Goal: Task Accomplishment & Management: Use online tool/utility

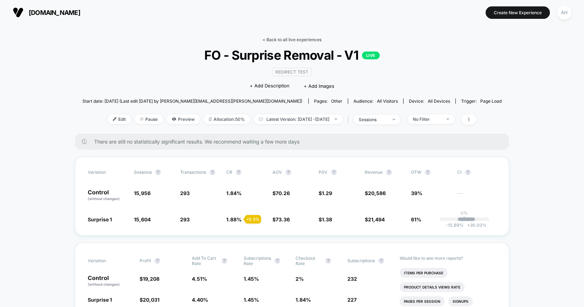
drag, startPoint x: 275, startPoint y: 34, endPoint x: 274, endPoint y: 41, distance: 6.4
click at [274, 41] on link "< Back to all live experiences" at bounding box center [292, 39] width 59 height 5
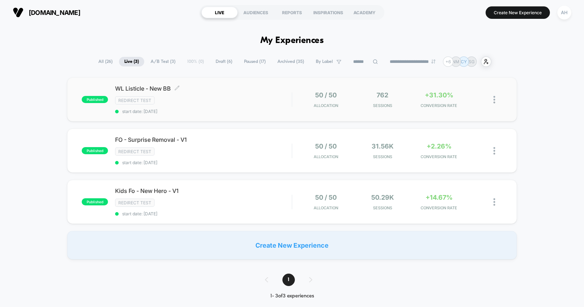
click at [229, 109] on span "start date: [DATE]" at bounding box center [203, 111] width 177 height 5
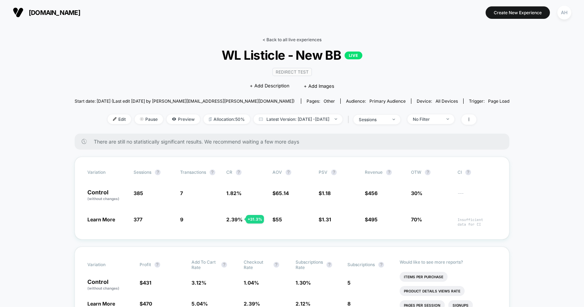
click at [290, 38] on link "< Back to all live experiences" at bounding box center [292, 39] width 59 height 5
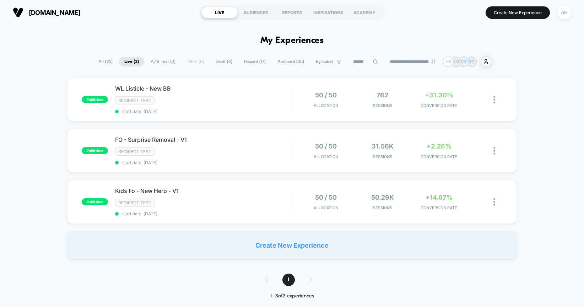
click at [97, 62] on span "All ( 26 )" at bounding box center [105, 62] width 25 height 10
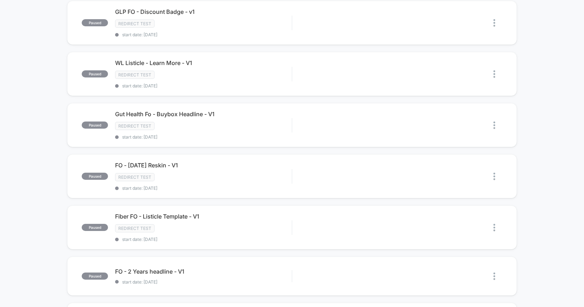
scroll to position [239, 0]
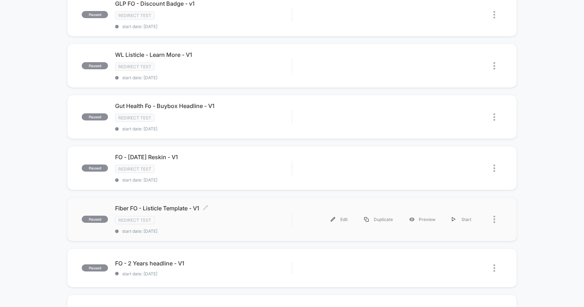
click at [242, 224] on div "Redirect Test" at bounding box center [203, 220] width 177 height 8
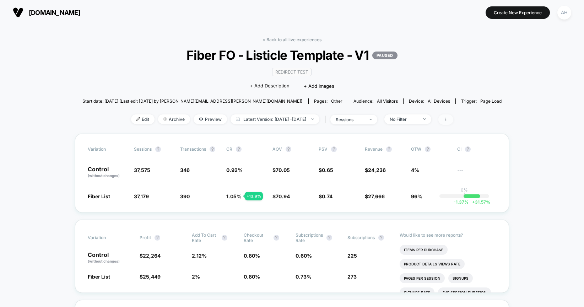
click at [448, 121] on icon at bounding box center [446, 119] width 4 height 4
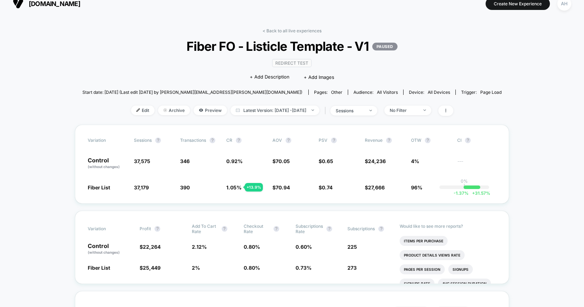
scroll to position [14, 0]
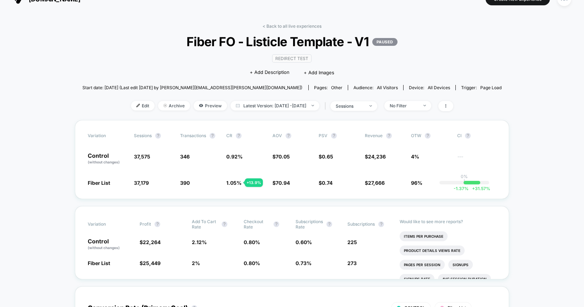
click at [373, 182] on span "27,666" at bounding box center [376, 183] width 17 height 6
click at [297, 30] on div "< Back to all live experiences Fiber FO - Listicle Template - V1 PAUSED Redirec…" at bounding box center [292, 71] width 420 height 97
click at [296, 27] on link "< Back to all live experiences" at bounding box center [292, 25] width 59 height 5
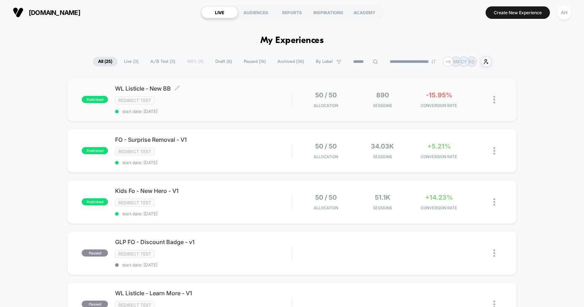
click at [247, 102] on div "Redirect Test" at bounding box center [203, 100] width 177 height 8
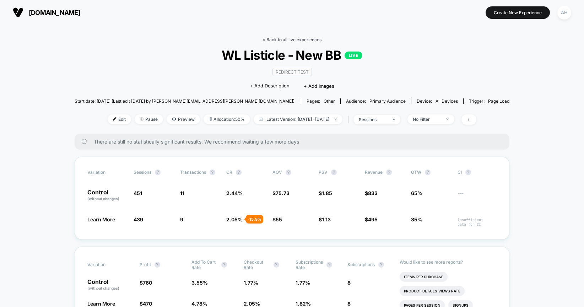
click at [282, 38] on link "< Back to all live experiences" at bounding box center [292, 39] width 59 height 5
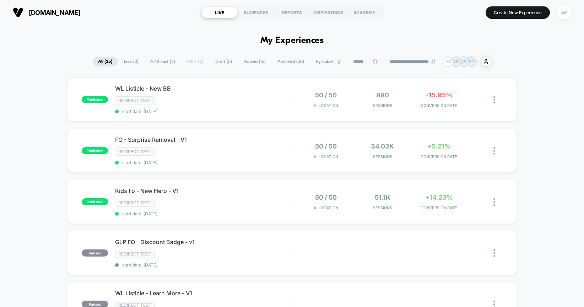
click at [127, 63] on span "Live ( 3 )" at bounding box center [131, 62] width 25 height 10
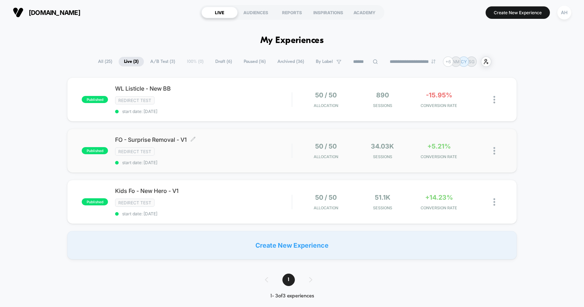
click at [250, 146] on div "FO - Surprise Removal - V1 Click to edit experience details Click to edit exper…" at bounding box center [203, 150] width 177 height 29
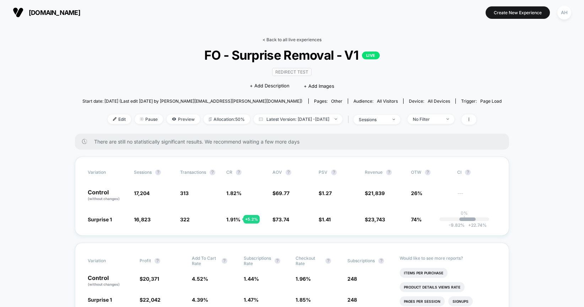
click at [270, 38] on link "< Back to all live experiences" at bounding box center [292, 39] width 59 height 5
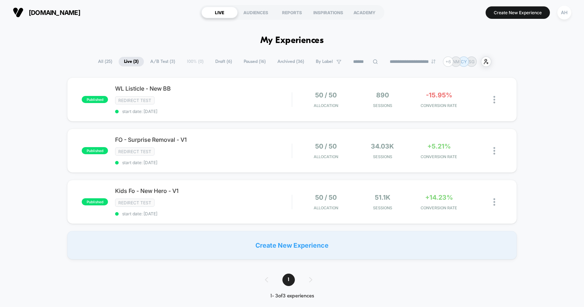
click at [93, 62] on span "All ( 25 )" at bounding box center [105, 62] width 25 height 10
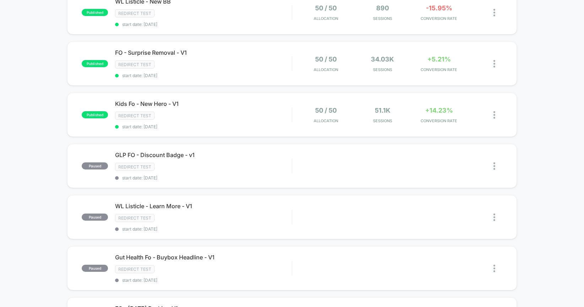
scroll to position [160, 0]
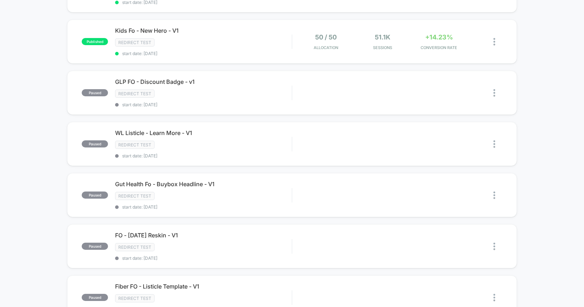
click at [44, 123] on div "published WL Listicle - New BB Redirect Test start date: 9/3/2025 50 / 50 Alloc…" at bounding box center [292, 238] width 584 height 642
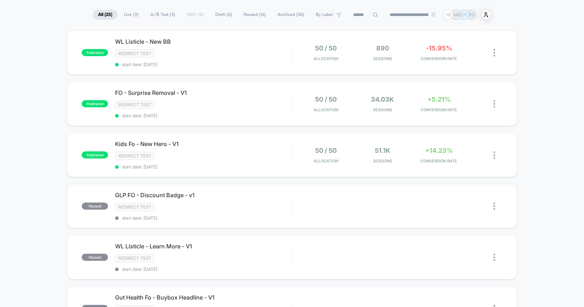
scroll to position [52, 0]
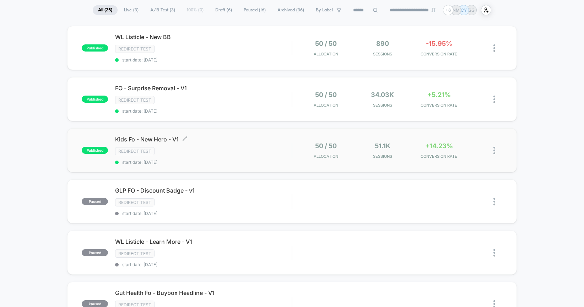
click at [233, 143] on div "Kids Fo - New Hero - V1 Click to edit experience details Click to edit experien…" at bounding box center [203, 150] width 177 height 29
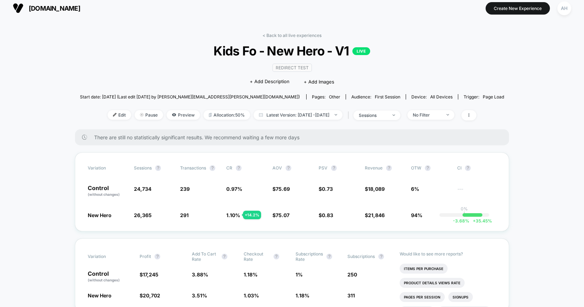
scroll to position [9, 0]
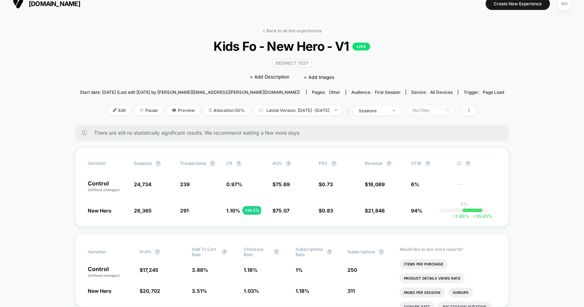
click at [440, 114] on span "No Filter" at bounding box center [431, 111] width 47 height 10
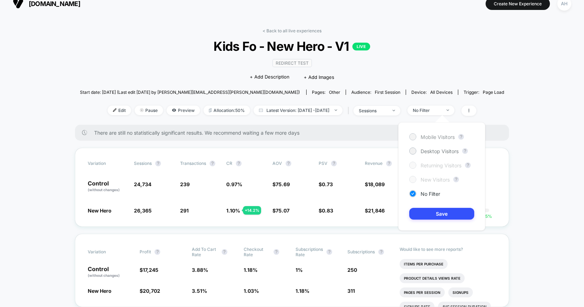
click at [426, 138] on span "Mobile Visitors" at bounding box center [438, 137] width 34 height 6
click at [447, 217] on button "Save" at bounding box center [442, 214] width 65 height 12
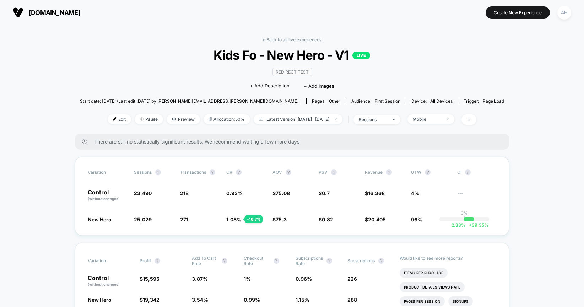
click at [395, 76] on div "Redirect Test Click to edit experience details + Add Description + Add Images" at bounding box center [292, 79] width 255 height 32
click at [437, 118] on div "Mobile" at bounding box center [427, 119] width 28 height 5
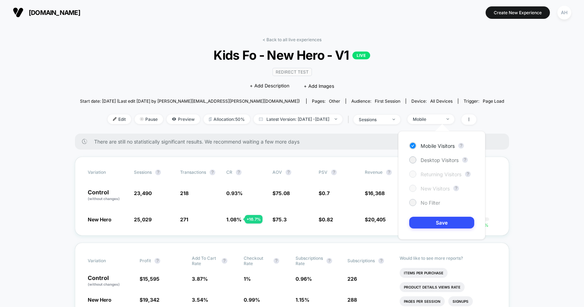
click at [427, 203] on span "No Filter" at bounding box center [431, 203] width 20 height 6
click at [439, 220] on button "Save" at bounding box center [442, 223] width 65 height 12
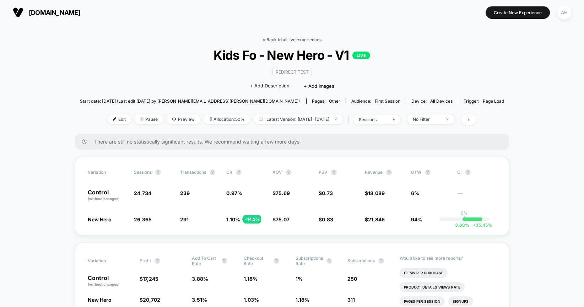
click at [282, 39] on link "< Back to all live experiences" at bounding box center [292, 39] width 59 height 5
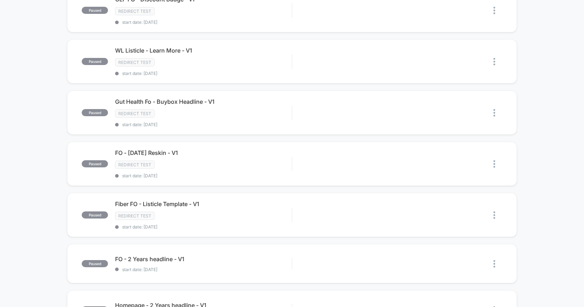
scroll to position [247, 0]
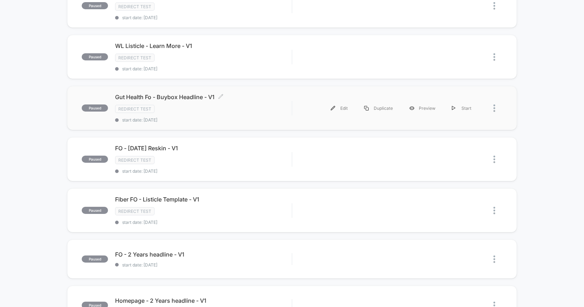
click at [254, 112] on div "Redirect Test" at bounding box center [203, 109] width 177 height 8
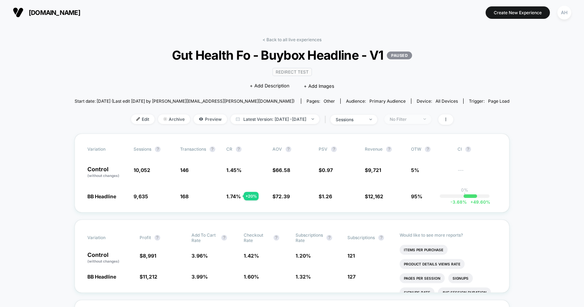
click at [418, 121] on div "No Filter" at bounding box center [404, 119] width 28 height 5
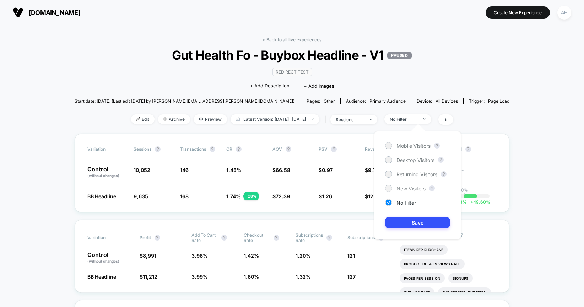
click at [406, 187] on span "New Visitors" at bounding box center [411, 189] width 29 height 6
click at [413, 216] on div "Mobile Visitors ? Desktop Visitors ? Returning Visitors ? New Visitors ? No Fil…" at bounding box center [417, 185] width 87 height 108
click at [412, 224] on button "Save" at bounding box center [417, 223] width 65 height 12
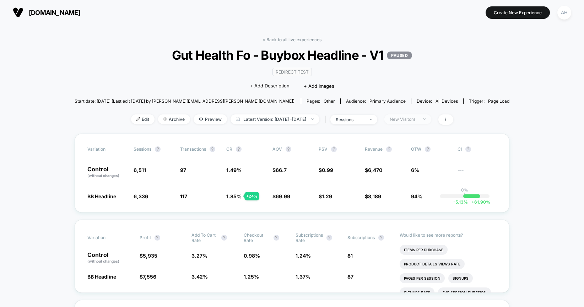
click at [418, 122] on div "New Visitors" at bounding box center [404, 119] width 28 height 5
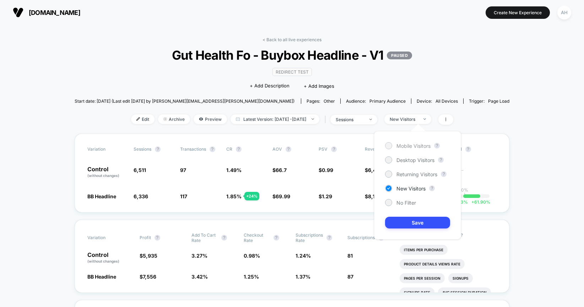
click at [406, 147] on span "Mobile Visitors" at bounding box center [414, 146] width 34 height 6
click at [415, 230] on div "Mobile Visitors ? Desktop Visitors ? Returning Visitors ? New Visitors ? No Fil…" at bounding box center [417, 185] width 87 height 108
click at [416, 224] on button "Save" at bounding box center [417, 223] width 65 height 12
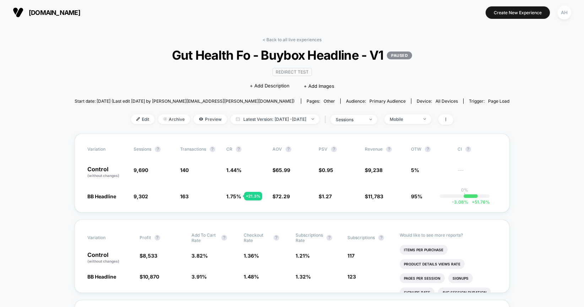
click at [411, 112] on div "< Back to all live experiences Gut Health Fo - Buybox Headline - V1 PAUSED Redi…" at bounding box center [292, 85] width 435 height 97
click at [410, 120] on div "Mobile" at bounding box center [404, 119] width 28 height 5
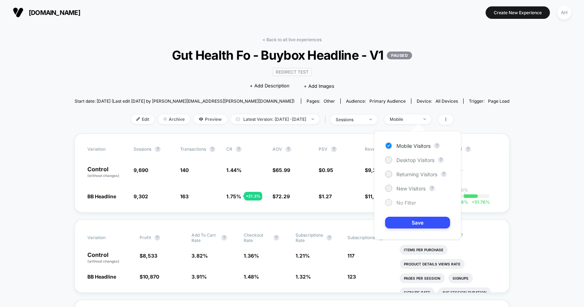
click at [404, 203] on span "No Filter" at bounding box center [407, 203] width 20 height 6
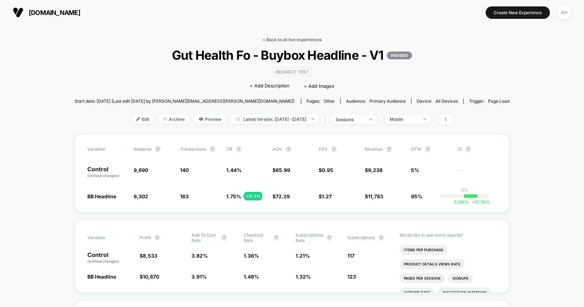
click at [282, 39] on link "< Back to all live experiences" at bounding box center [292, 39] width 59 height 5
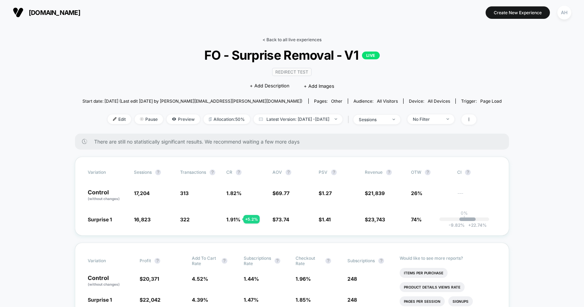
click at [273, 42] on link "< Back to all live experiences" at bounding box center [292, 39] width 59 height 5
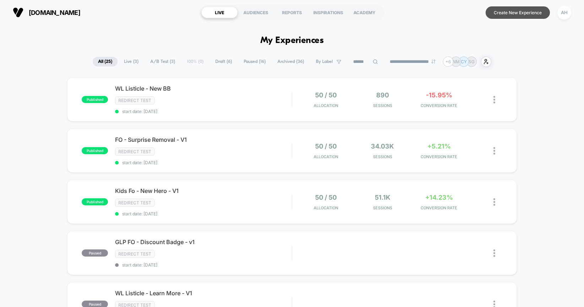
click at [518, 12] on button "Create New Experience" at bounding box center [518, 12] width 64 height 12
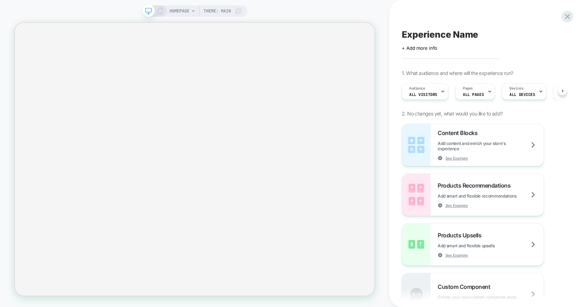
scroll to position [0, 0]
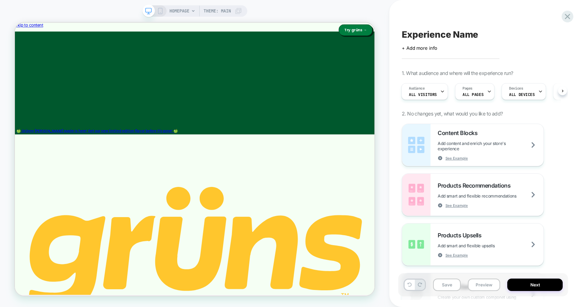
click at [183, 8] on span "HOMEPAGE" at bounding box center [180, 10] width 20 height 11
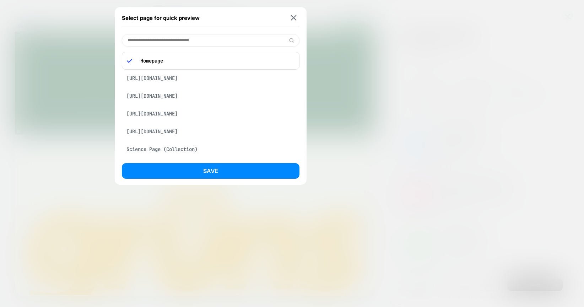
click at [178, 38] on input at bounding box center [211, 40] width 178 height 12
paste input "**********"
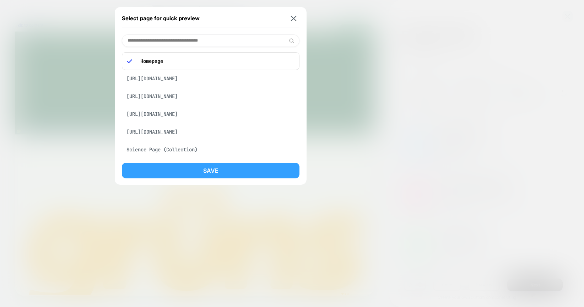
type input "**********"
click at [213, 173] on button "Save" at bounding box center [211, 171] width 178 height 16
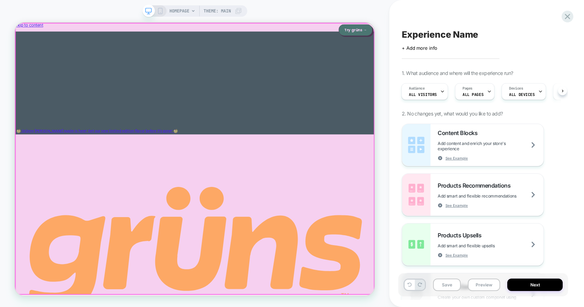
click at [487, 30] on div at bounding box center [255, 204] width 479 height 362
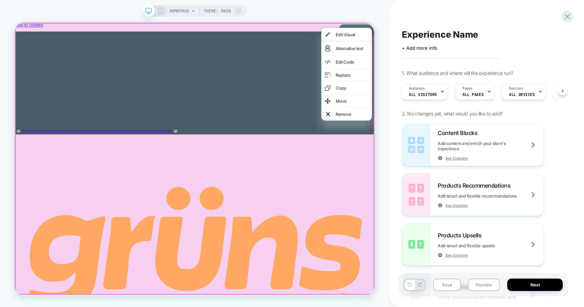
click at [372, 23] on div "HOMEPAGE Theme: MAIN" at bounding box center [195, 153] width 390 height 293
click at [214, 9] on span "Theme: MAIN" at bounding box center [217, 10] width 27 height 11
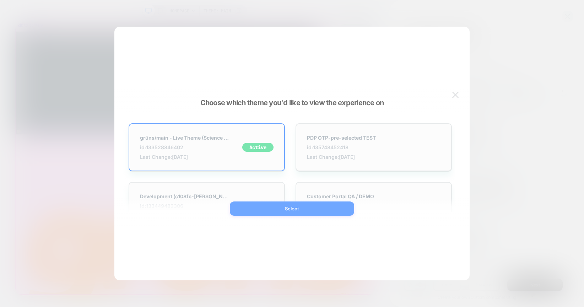
click at [196, 16] on div at bounding box center [292, 153] width 584 height 307
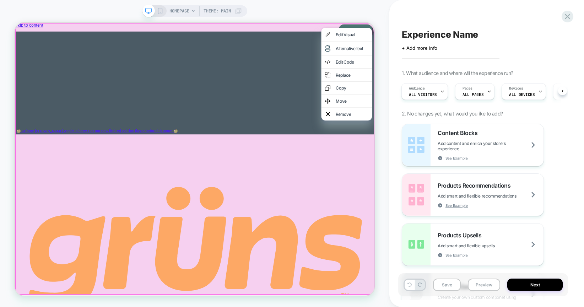
click at [182, 13] on span "HOMEPAGE" at bounding box center [180, 10] width 20 height 11
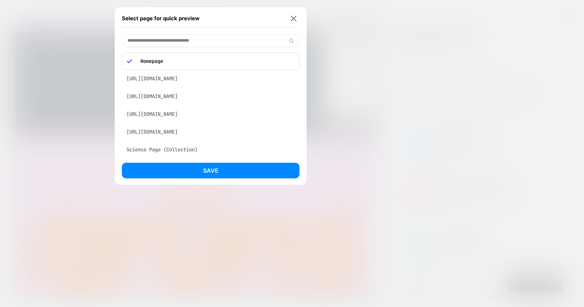
click at [179, 41] on input at bounding box center [211, 40] width 178 height 12
paste input "**********"
type input "**********"
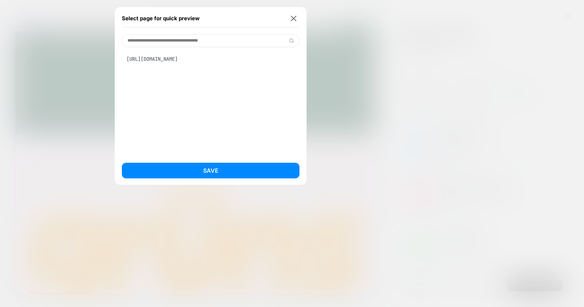
drag, startPoint x: 180, startPoint y: 67, endPoint x: 184, endPoint y: 61, distance: 7.2
click at [180, 67] on div "[URL][DOMAIN_NAME]" at bounding box center [211, 101] width 178 height 109
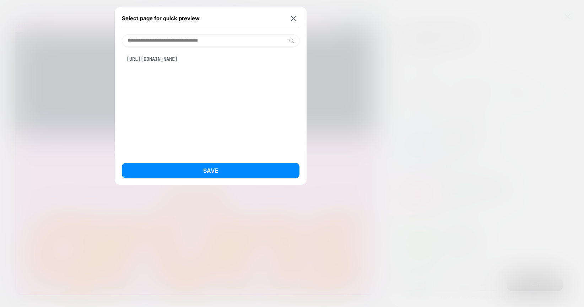
click at [184, 61] on div "[URL][DOMAIN_NAME]" at bounding box center [211, 59] width 178 height 14
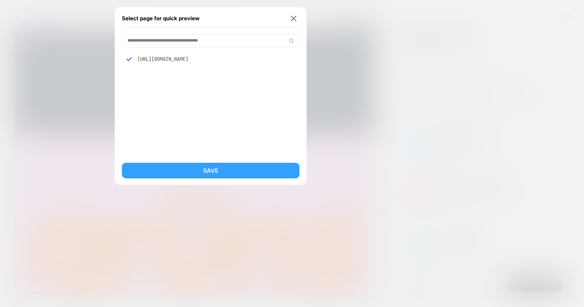
click at [215, 169] on button "Save" at bounding box center [211, 171] width 178 height 16
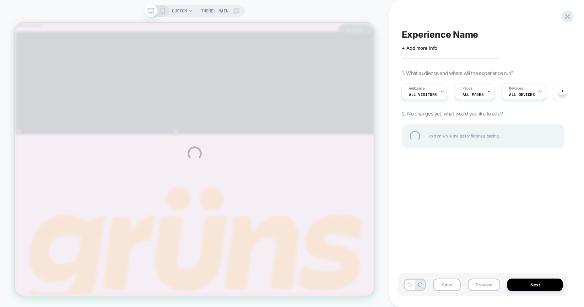
click at [394, 217] on div "CUSTOM Theme: MAIN Experience Name Click to edit experience details + Add more …" at bounding box center [292, 153] width 584 height 307
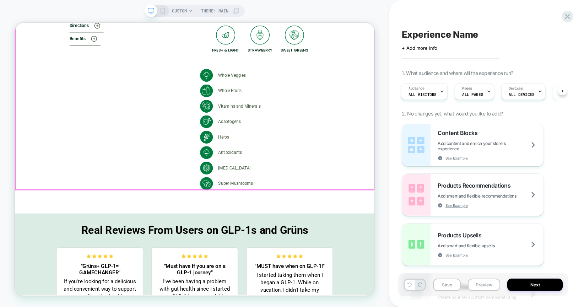
scroll to position [2495, 0]
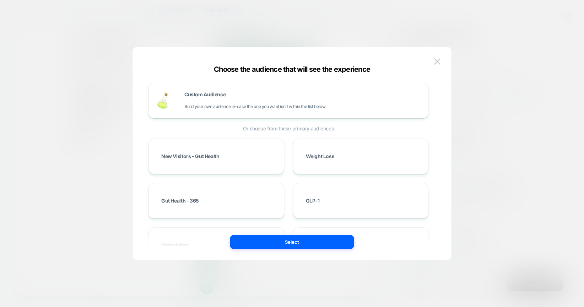
scroll to position [187, 0]
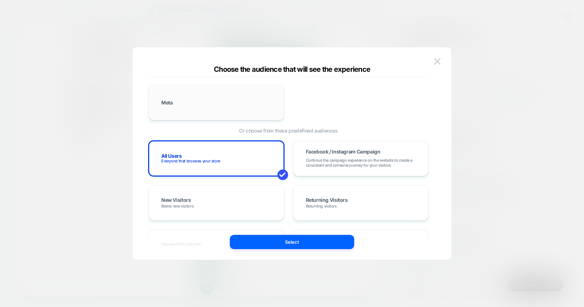
click at [194, 101] on div "Meta" at bounding box center [216, 102] width 121 height 21
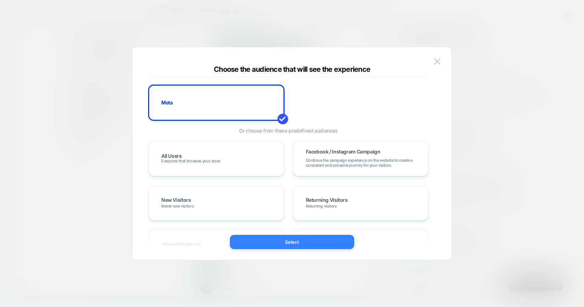
click at [271, 242] on button "Select" at bounding box center [292, 242] width 124 height 14
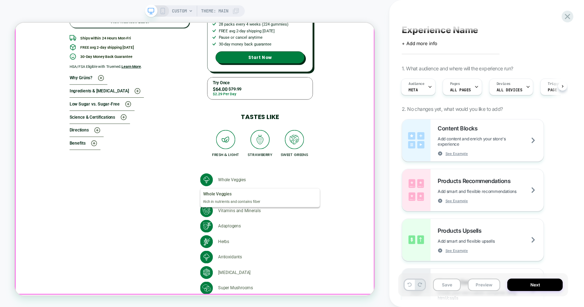
scroll to position [2429, 0]
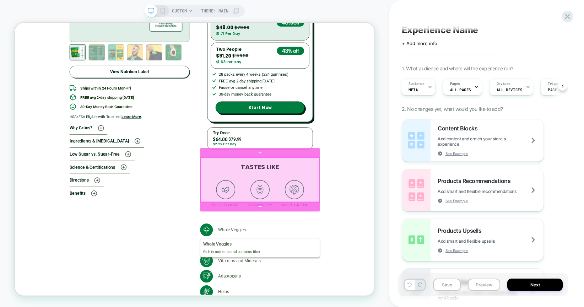
click at [280, 215] on div at bounding box center [342, 232] width 159 height 59
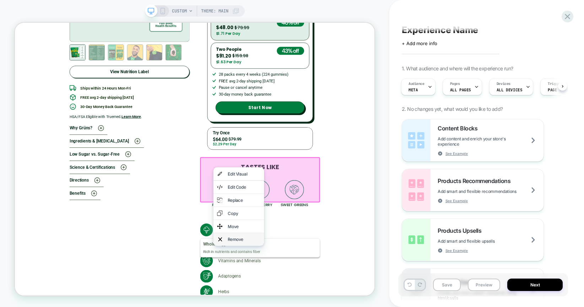
click at [314, 307] on div "Remove" at bounding box center [320, 311] width 43 height 7
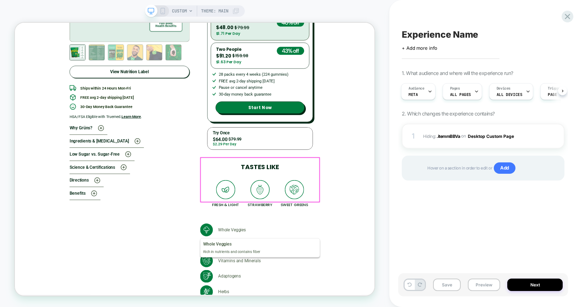
scroll to position [0, 0]
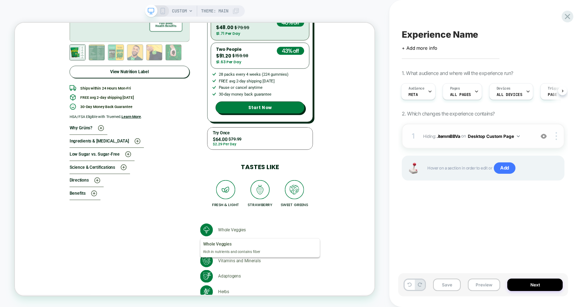
click at [545, 137] on img at bounding box center [544, 136] width 6 height 6
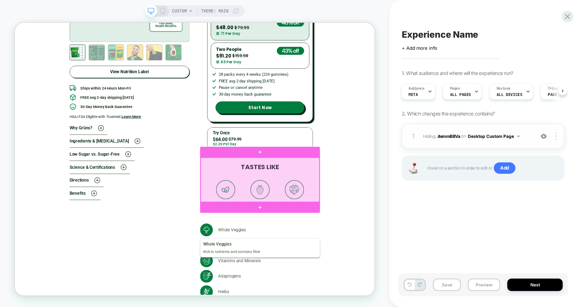
click at [405, 225] on div at bounding box center [342, 232] width 159 height 59
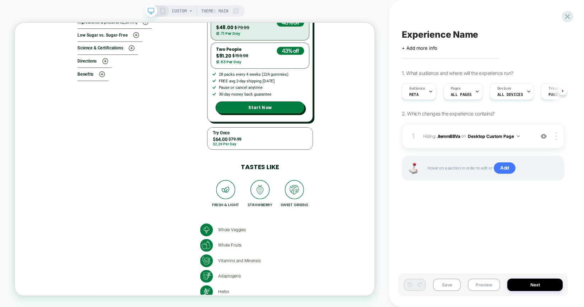
scroll to position [0, 0]
click at [0, 0] on div at bounding box center [0, 0] width 0 height 0
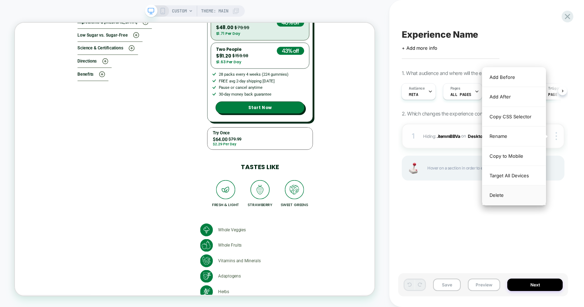
click at [520, 195] on div "Delete" at bounding box center [514, 195] width 63 height 19
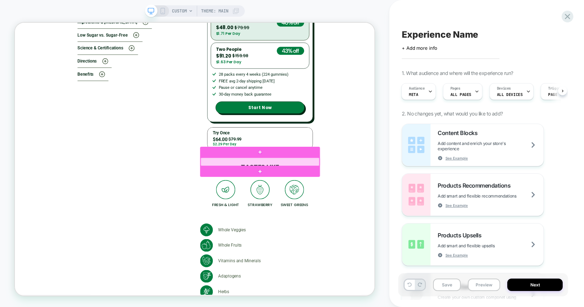
click at [308, 207] on div at bounding box center [342, 208] width 159 height 11
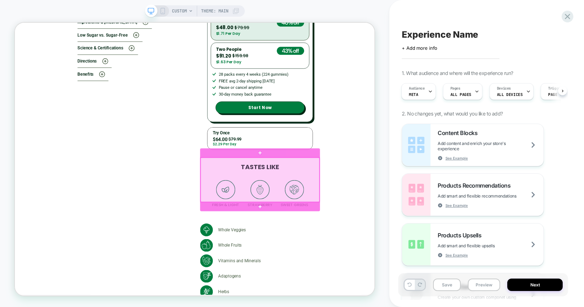
click at [418, 221] on div at bounding box center [342, 232] width 159 height 59
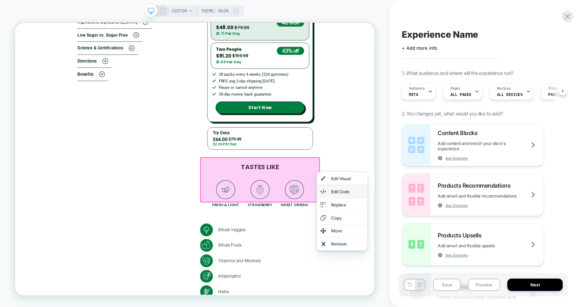
click at [458, 252] on div "Edit Code" at bounding box center [458, 248] width 43 height 7
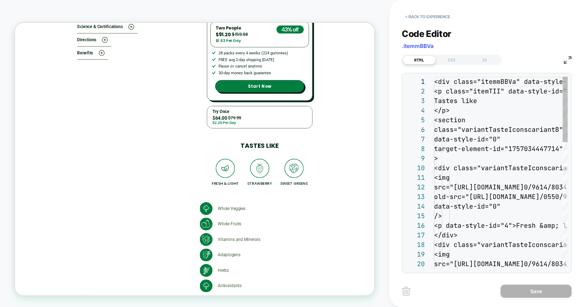
scroll to position [96, 0]
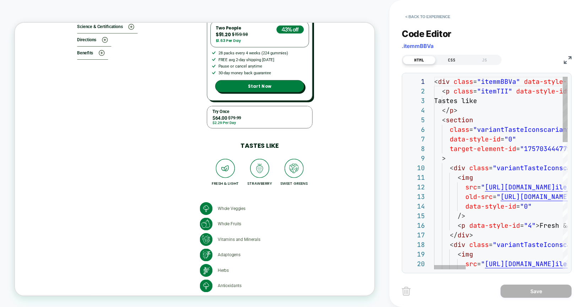
click at [0, 0] on div "CSS" at bounding box center [0, 0] width 0 height 0
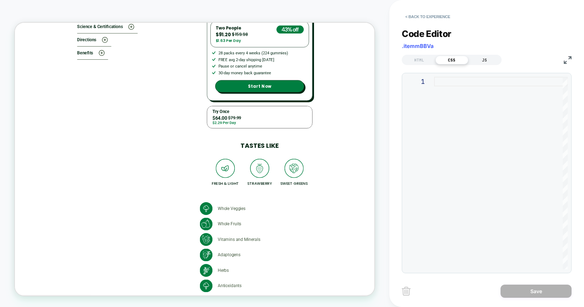
click at [482, 60] on div "JS" at bounding box center [485, 60] width 33 height 9
click at [0, 0] on div "HTML" at bounding box center [0, 0] width 0 height 0
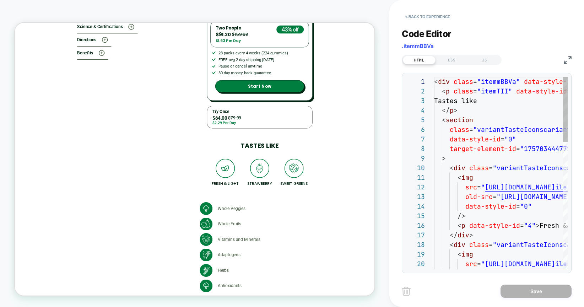
scroll to position [19, 42]
click at [0, 0] on div "< div class = "itemmBBVa" data-style-id = "0" target-element-id = "175703444172…" at bounding box center [0, 0] width 0 height 0
type textarea "**********"
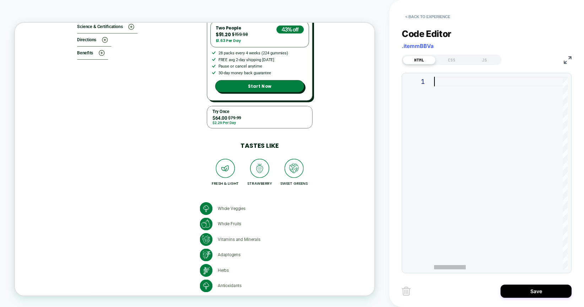
scroll to position [0, 0]
click at [535, 295] on button "Save" at bounding box center [536, 291] width 71 height 13
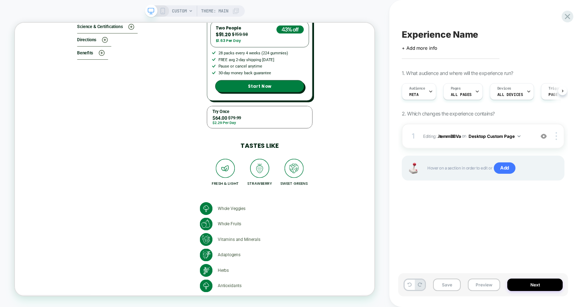
scroll to position [0, 0]
click at [382, 189] on div "CUSTOM Theme: MAIN" at bounding box center [195, 153] width 390 height 293
click at [560, 134] on div at bounding box center [558, 136] width 14 height 8
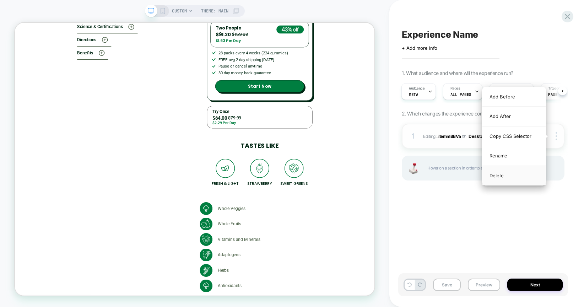
click at [0, 0] on div "Delete" at bounding box center [0, 0] width 0 height 0
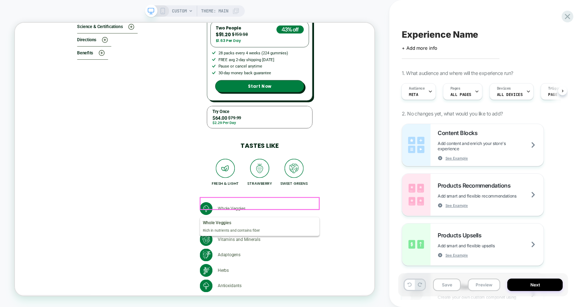
scroll to position [2570, 0]
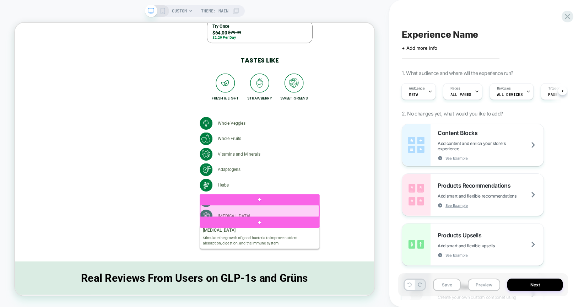
click at [328, 272] on div at bounding box center [341, 274] width 159 height 16
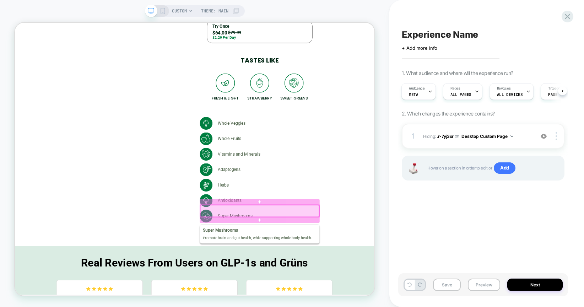
click at [337, 273] on div at bounding box center [341, 274] width 159 height 16
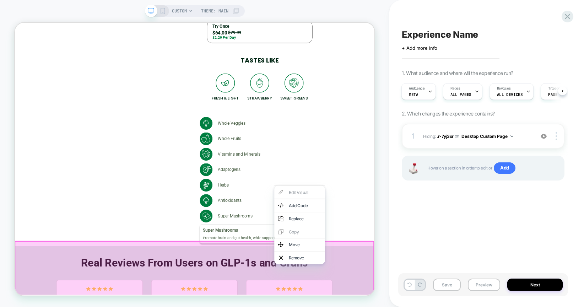
click at [229, 254] on div "View Nutrition Label Ships within 24 Hours Mon-Fri FREE avg 2-day shipping [DAT…" at bounding box center [143, 21] width 209 height 550
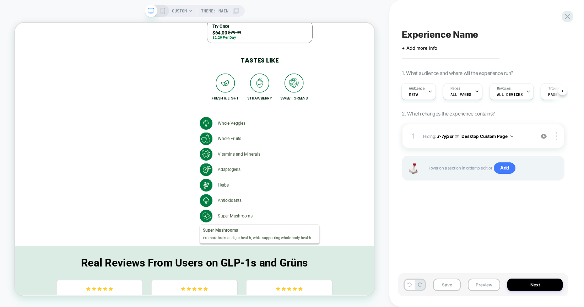
click at [414, 29] on span "Experience Name" at bounding box center [440, 34] width 76 height 11
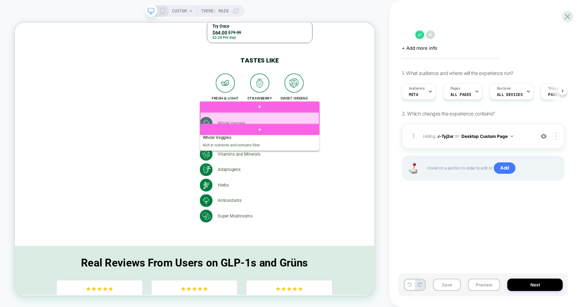
click at [324, 145] on div at bounding box center [341, 151] width 159 height 16
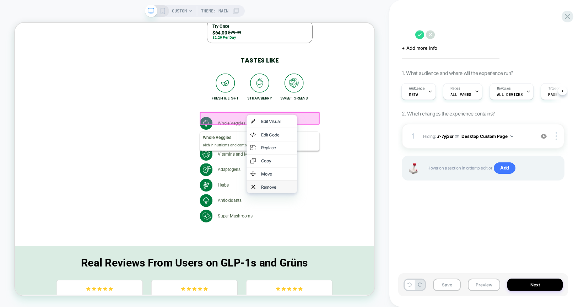
click at [352, 245] on div "Remove" at bounding box center [364, 241] width 43 height 7
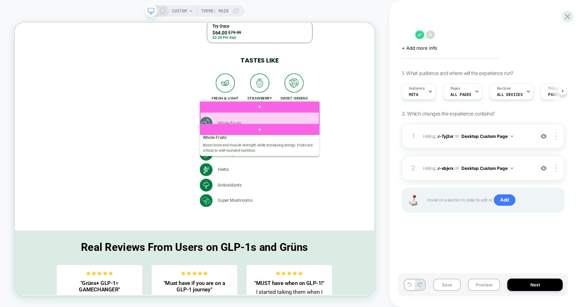
click at [361, 149] on div at bounding box center [341, 151] width 159 height 16
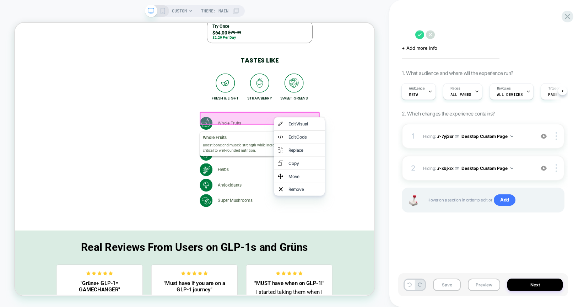
click at [395, 249] on div "Remove" at bounding box center [401, 244] width 43 height 7
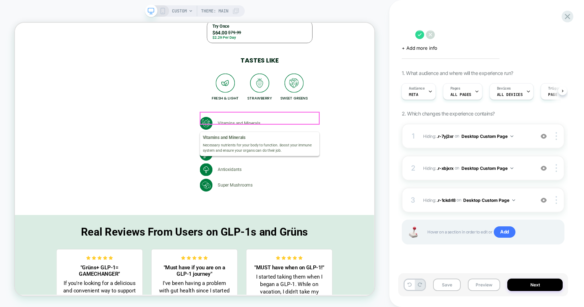
click at [363, 149] on div "Vitamins and Minerals" at bounding box center [342, 157] width 160 height 17
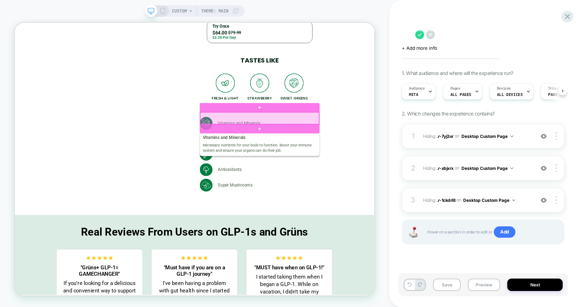
click at [363, 149] on div at bounding box center [341, 151] width 159 height 16
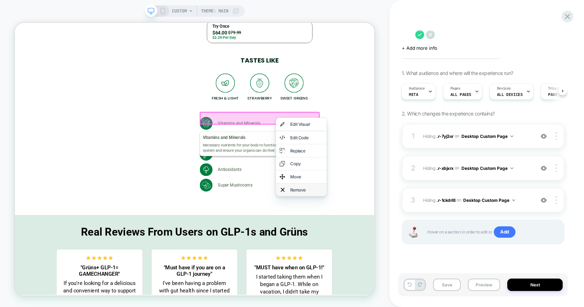
click at [396, 249] on div "Remove" at bounding box center [404, 245] width 43 height 7
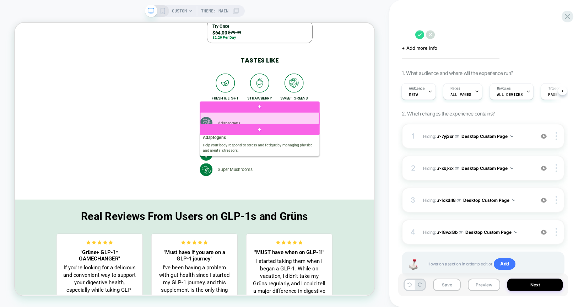
click at [329, 151] on div at bounding box center [341, 151] width 159 height 16
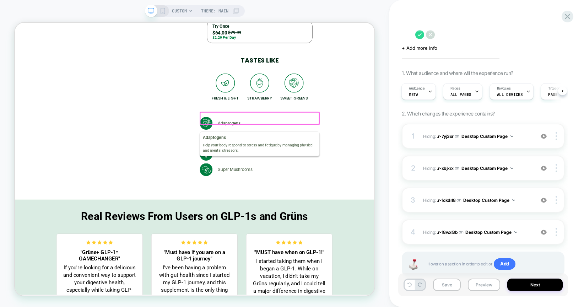
click at [329, 151] on div at bounding box center [341, 151] width 159 height 16
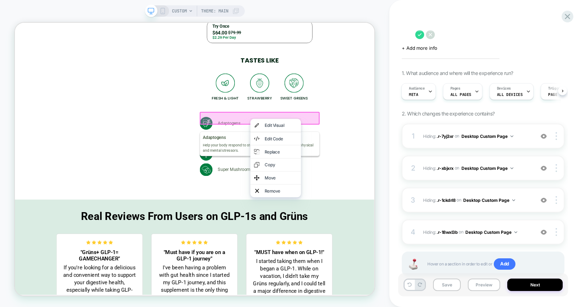
click at [370, 251] on div "Remove" at bounding box center [369, 247] width 43 height 7
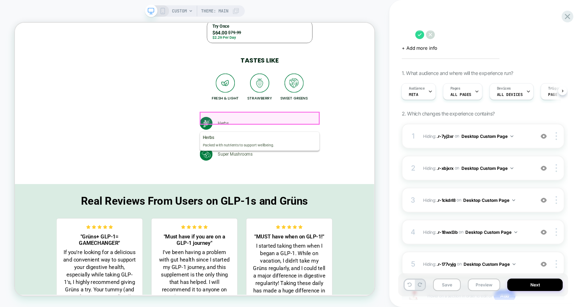
click at [331, 149] on div "Herbs" at bounding box center [342, 157] width 160 height 17
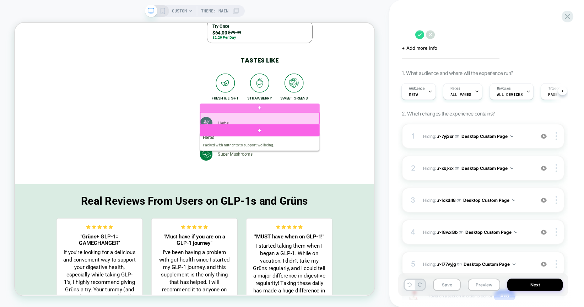
click at [352, 144] on div at bounding box center [341, 151] width 159 height 16
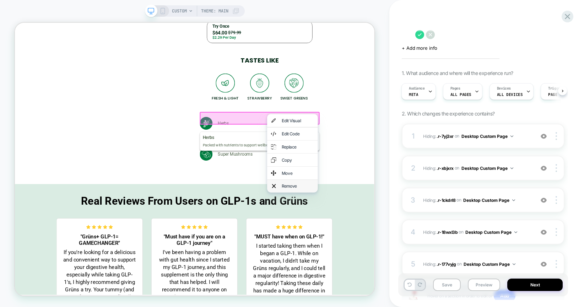
click at [387, 244] on div "Remove" at bounding box center [392, 240] width 43 height 7
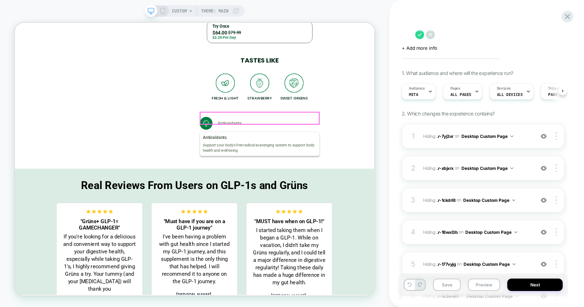
click at [374, 151] on div "Antioxidants" at bounding box center [342, 157] width 160 height 17
click at [337, 150] on div "Antioxidants" at bounding box center [342, 157] width 160 height 17
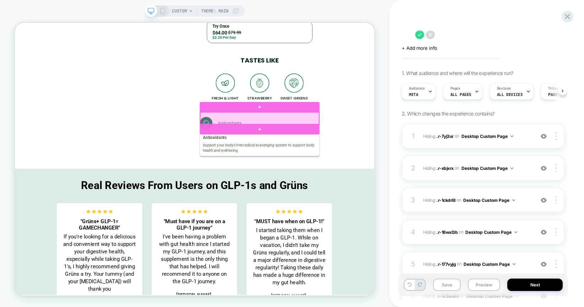
click at [337, 150] on div at bounding box center [341, 151] width 159 height 16
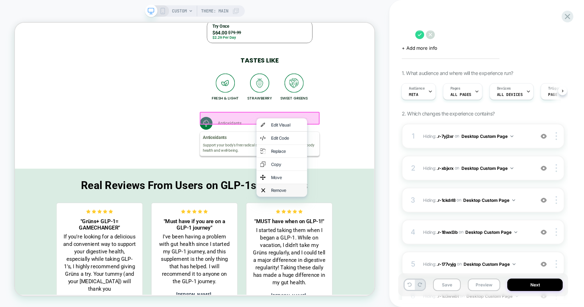
click at [358, 250] on div "Remove" at bounding box center [378, 246] width 43 height 7
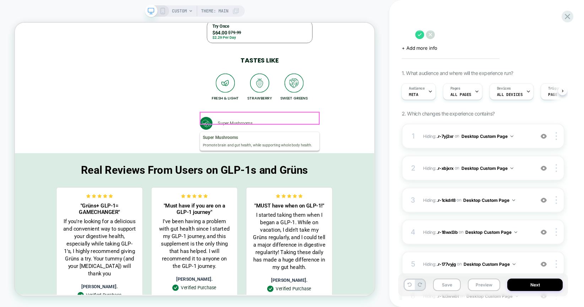
click at [350, 149] on div "Super Mushrooms" at bounding box center [342, 157] width 160 height 17
click at [350, 149] on div at bounding box center [341, 151] width 159 height 16
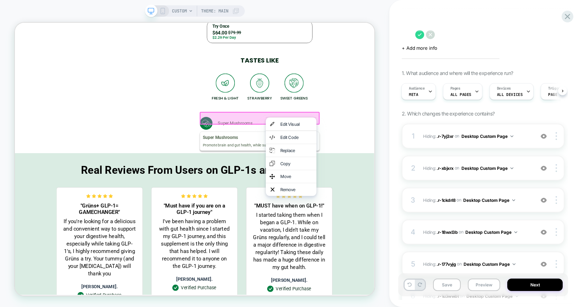
click at [371, 249] on div "Remove" at bounding box center [390, 245] width 43 height 7
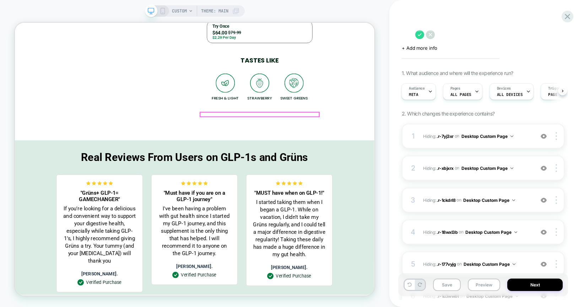
click at [346, 149] on div "Whole Veggies Whole Veggies Rich in nutrients and contains fiber Whole Fruits W…" at bounding box center [342, 152] width 160 height 7
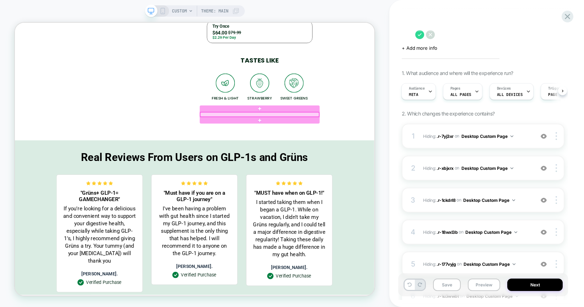
click at [346, 144] on div at bounding box center [341, 146] width 159 height 6
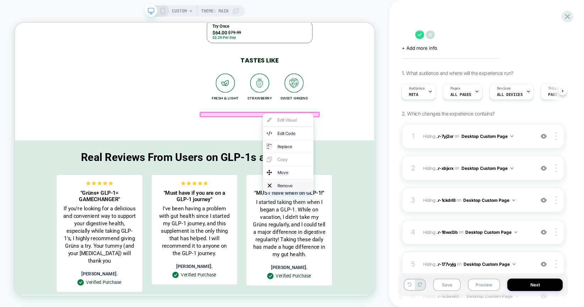
click at [376, 244] on div "Remove" at bounding box center [386, 239] width 43 height 7
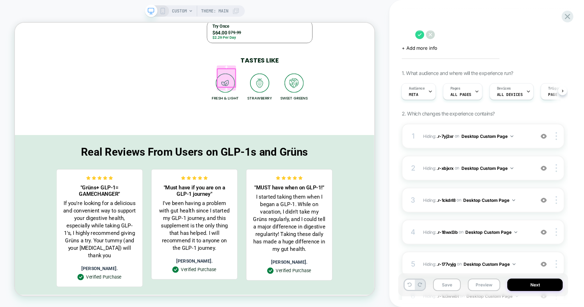
click at [297, 95] on div at bounding box center [297, 97] width 24 height 24
click at [299, 98] on div at bounding box center [297, 97] width 24 height 24
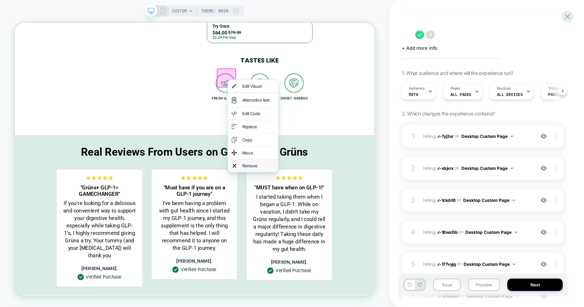
click at [331, 217] on div "Remove" at bounding box center [339, 213] width 43 height 7
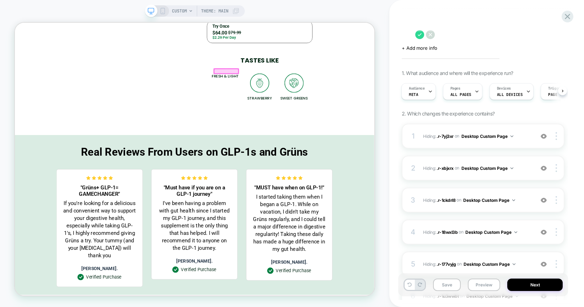
click at [300, 87] on div at bounding box center [297, 88] width 32 height 6
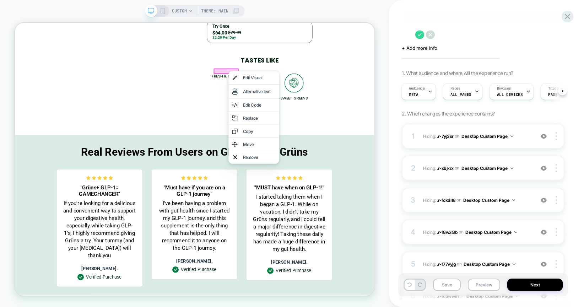
drag, startPoint x: 335, startPoint y: 212, endPoint x: 334, endPoint y: 208, distance: 3.7
click at [335, 206] on div "Remove" at bounding box center [340, 202] width 43 height 7
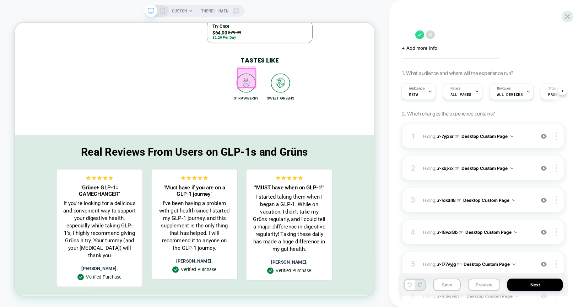
click at [326, 101] on div at bounding box center [324, 97] width 24 height 24
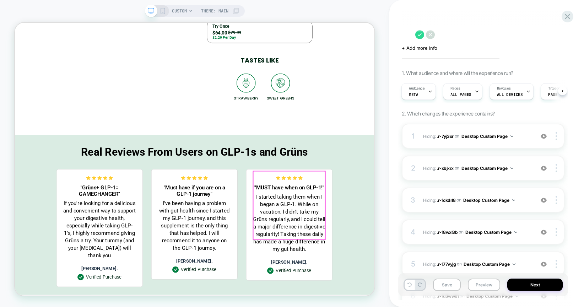
click at [362, 223] on div at bounding box center [381, 266] width 96 height 91
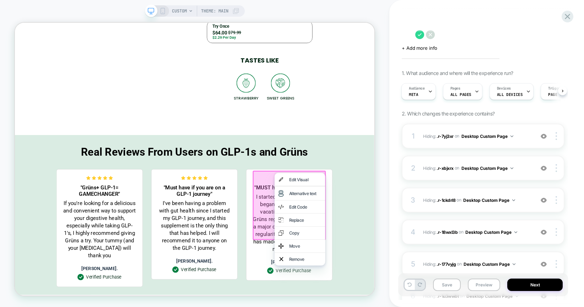
click at [331, 97] on img at bounding box center [324, 104] width 26 height 26
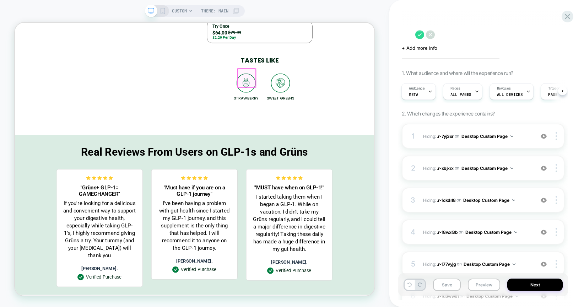
click at [327, 99] on div at bounding box center [324, 97] width 24 height 24
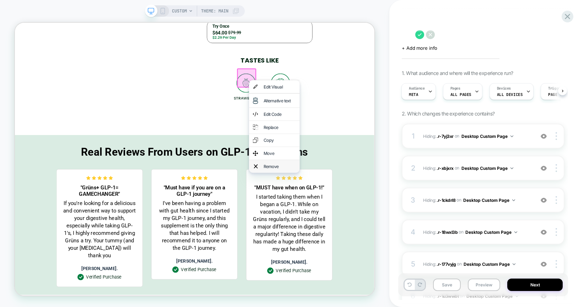
click at [372, 218] on div "Remove" at bounding box center [368, 214] width 43 height 7
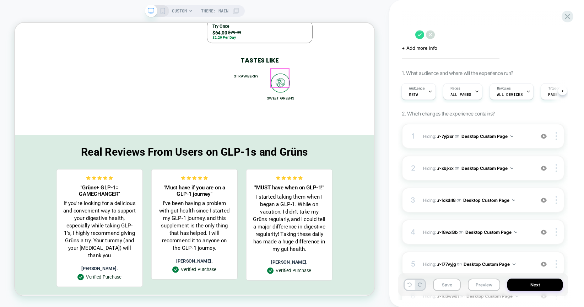
click at [365, 97] on img at bounding box center [370, 104] width 26 height 26
click at [368, 98] on div at bounding box center [369, 97] width 24 height 24
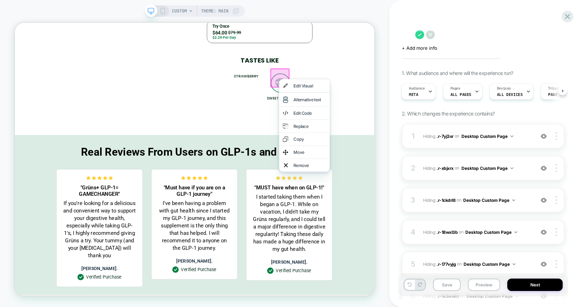
drag, startPoint x: 397, startPoint y: 225, endPoint x: 392, endPoint y: 158, distance: 67.1
click at [397, 217] on div "Remove" at bounding box center [408, 212] width 43 height 7
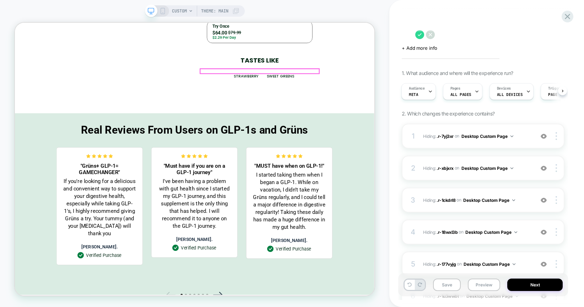
click at [374, 91] on p "Sweet Greens" at bounding box center [369, 94] width 36 height 7
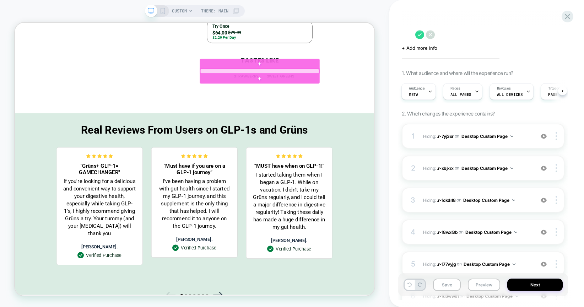
click at [373, 86] on div at bounding box center [341, 88] width 159 height 6
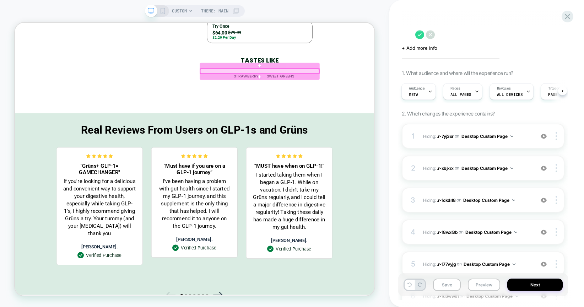
click at [377, 86] on div at bounding box center [341, 88] width 159 height 6
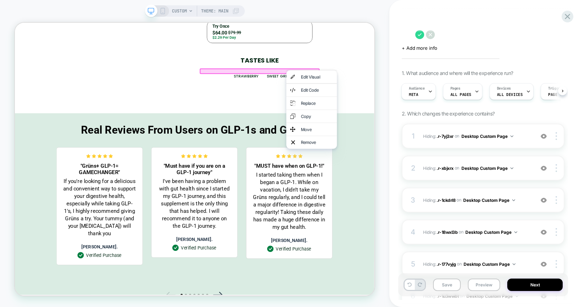
click at [396, 191] on div "Remove" at bounding box center [411, 182] width 68 height 17
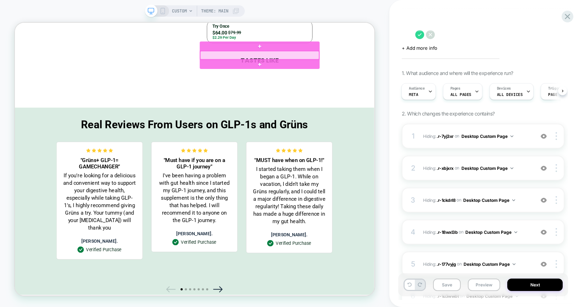
click at [344, 68] on div at bounding box center [341, 66] width 159 height 11
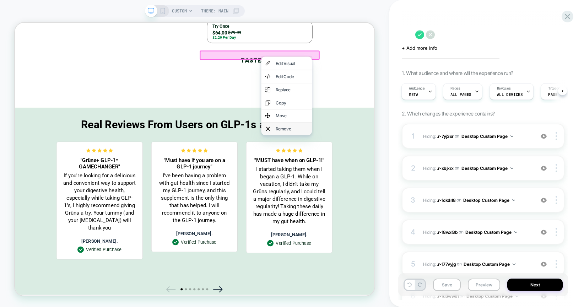
click at [379, 168] on div "Remove" at bounding box center [384, 164] width 43 height 7
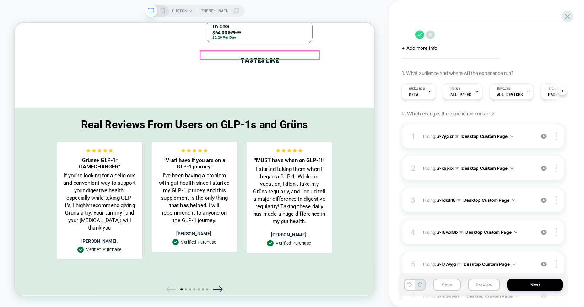
click at [344, 67] on p "Tastes like" at bounding box center [342, 73] width 160 height 12
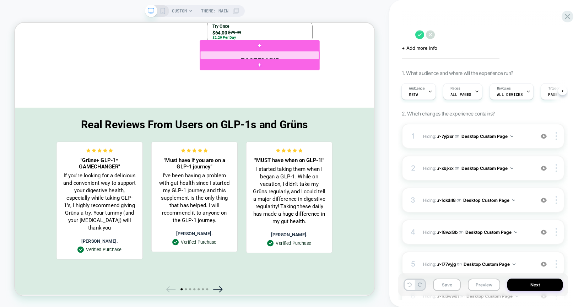
click at [377, 65] on div at bounding box center [341, 66] width 159 height 11
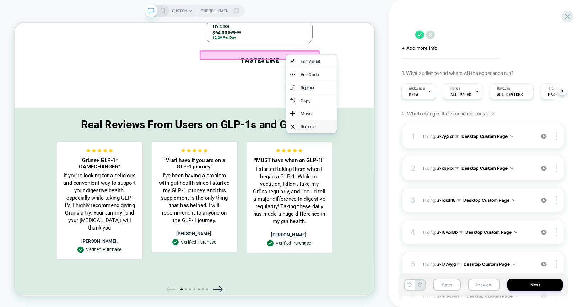
click at [415, 165] on div "Remove" at bounding box center [417, 161] width 43 height 7
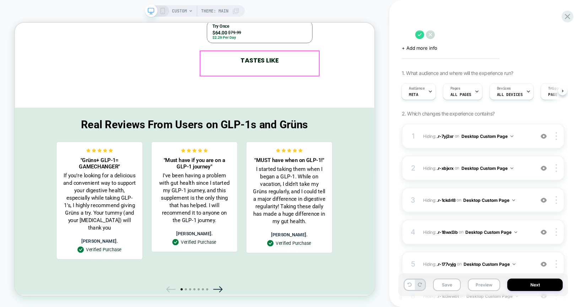
click at [392, 90] on div "Tastes like Fresh & light Strawberry Sweet Greens" at bounding box center [342, 84] width 160 height 34
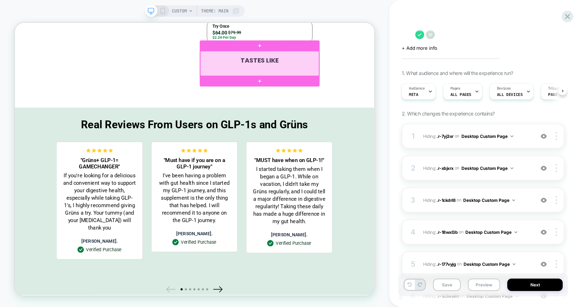
click at [393, 87] on div at bounding box center [341, 77] width 159 height 33
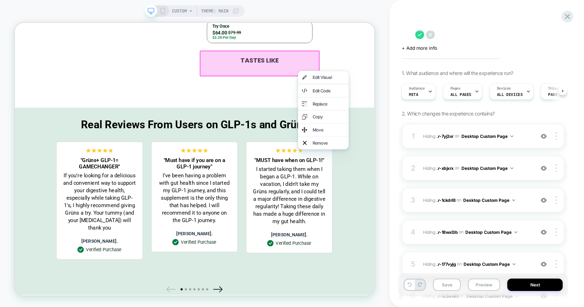
click at [424, 187] on div "Remove" at bounding box center [433, 183] width 43 height 7
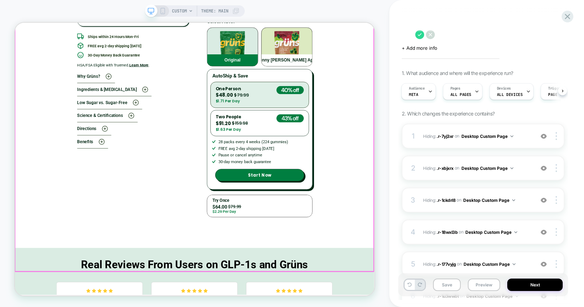
scroll to position [2233, 0]
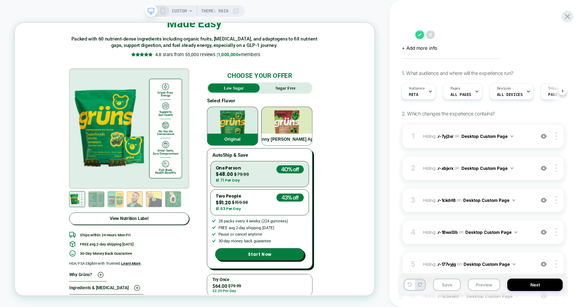
click at [161, 9] on icon at bounding box center [163, 11] width 6 height 6
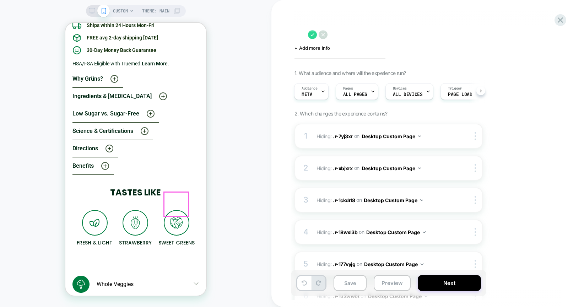
scroll to position [3028, 0]
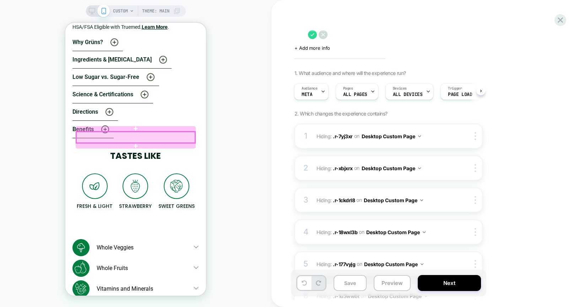
click at [150, 139] on div at bounding box center [135, 137] width 119 height 11
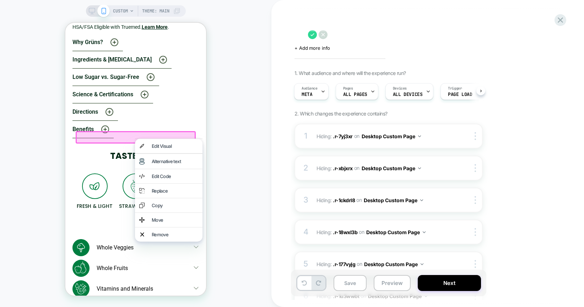
click at [171, 237] on div "Remove" at bounding box center [175, 235] width 47 height 6
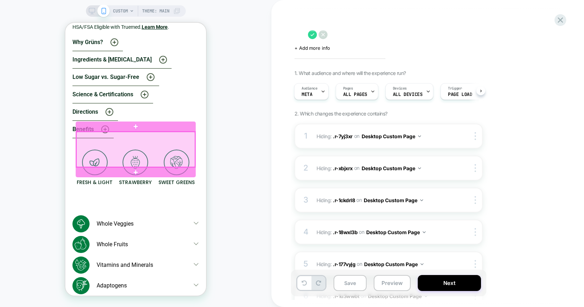
click at [155, 151] on div at bounding box center [135, 149] width 119 height 35
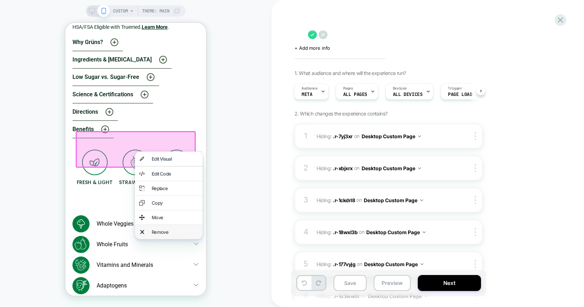
click at [165, 239] on div "Remove" at bounding box center [169, 232] width 68 height 14
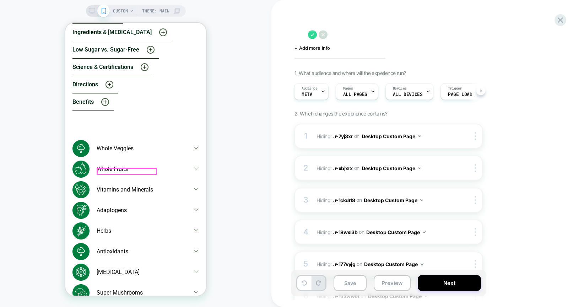
scroll to position [3201, 0]
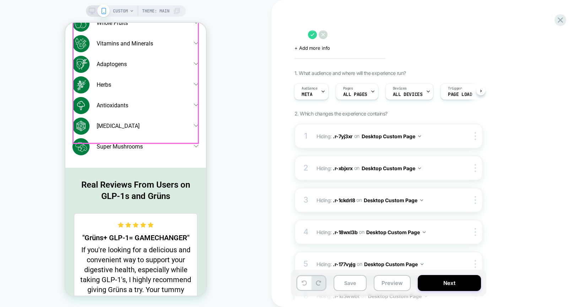
click at [95, 140] on div "Whole Veggies Whole Fruits Vitamins and Minerals Adaptogens Herbs Antioxidants …" at bounding box center [136, 78] width 127 height 169
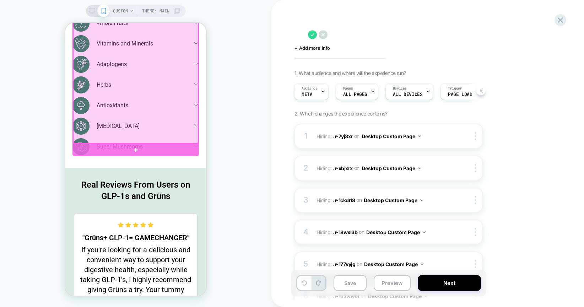
click at [95, 140] on div at bounding box center [135, 59] width 125 height 167
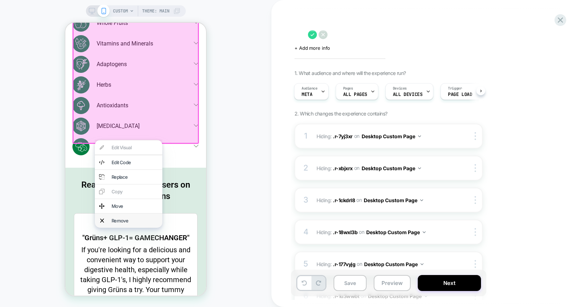
click at [128, 224] on div "Remove" at bounding box center [135, 221] width 47 height 6
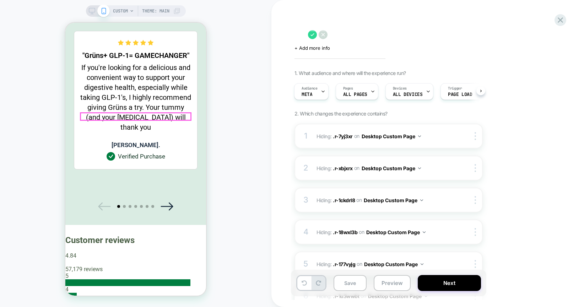
scroll to position [3044, 0]
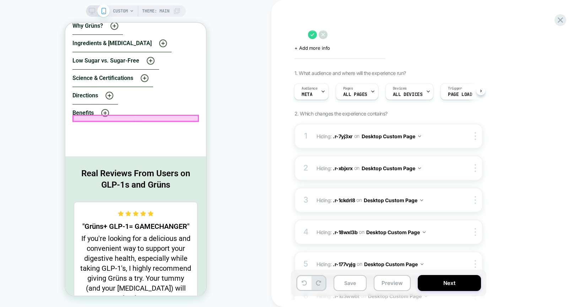
click at [132, 118] on div at bounding box center [135, 119] width 125 height 6
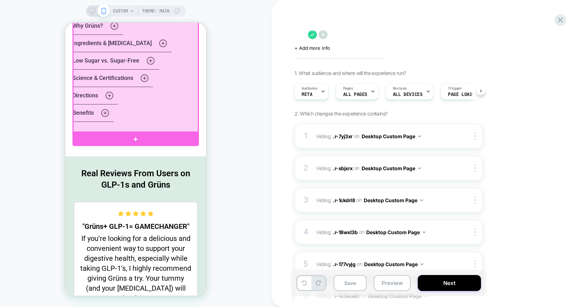
click at [261, 93] on div "CUSTOM Theme: MAIN" at bounding box center [136, 153] width 272 height 293
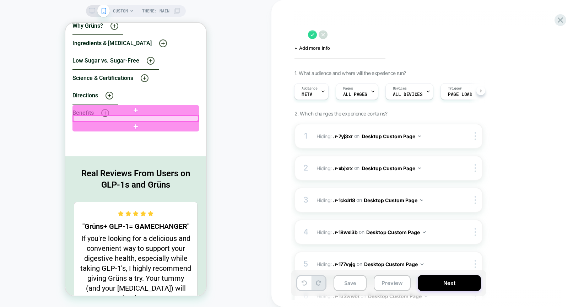
click at [129, 117] on div at bounding box center [135, 119] width 125 height 6
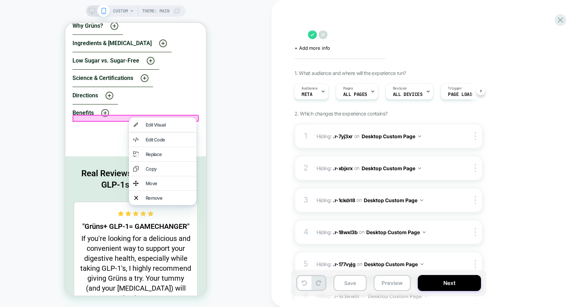
click at [160, 201] on div "Remove" at bounding box center [169, 198] width 47 height 6
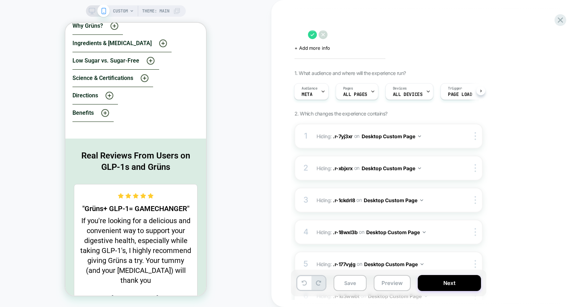
click at [220, 81] on div "CUSTOM Theme: MAIN" at bounding box center [136, 153] width 272 height 293
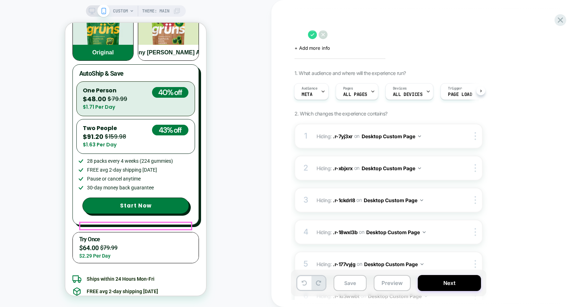
scroll to position [2912, 0]
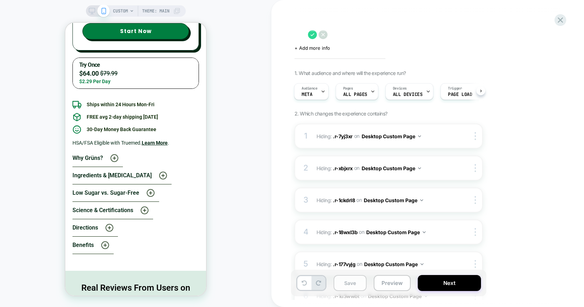
click at [0, 0] on button "Save" at bounding box center [0, 0] width 0 height 0
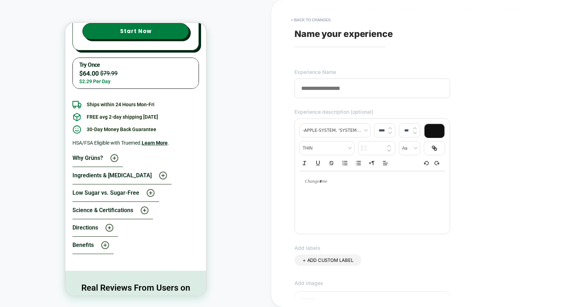
click at [341, 88] on input at bounding box center [373, 89] width 156 height 20
type input "**********"
click at [509, 113] on div "**********" at bounding box center [424, 153] width 267 height 293
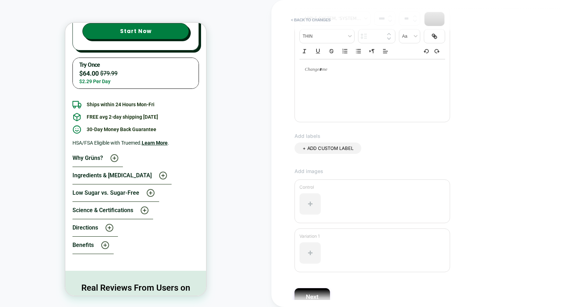
scroll to position [147, 0]
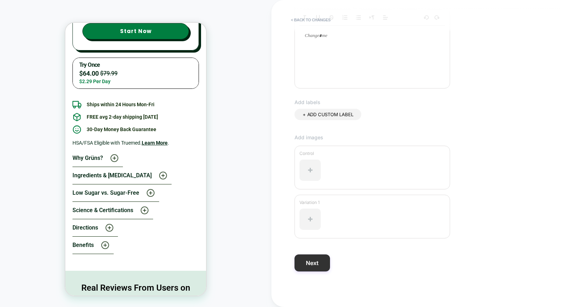
click at [313, 261] on button "Next" at bounding box center [313, 263] width 36 height 17
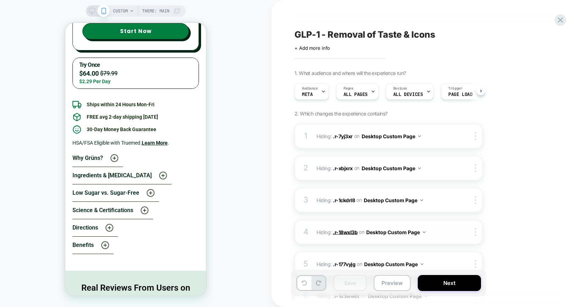
scroll to position [0, 0]
drag, startPoint x: 452, startPoint y: 285, endPoint x: 503, endPoint y: 197, distance: 102.4
click at [503, 197] on div "GLP-1 - Removal of Taste & Icons Click to edit experience details + Add more in…" at bounding box center [428, 153] width 267 height 307
click at [355, 86] on div "Pages ALL PAGES" at bounding box center [355, 92] width 38 height 16
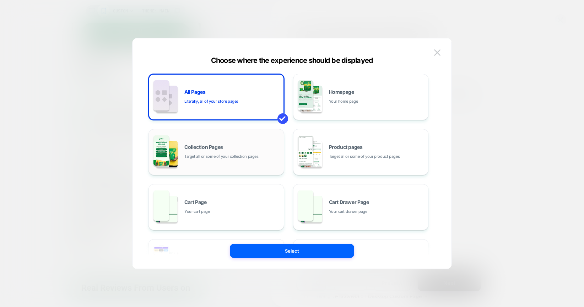
scroll to position [107, 0]
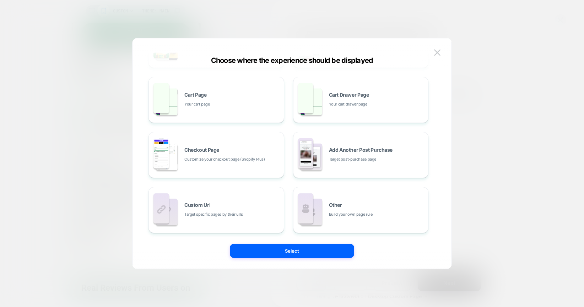
drag, startPoint x: 237, startPoint y: 210, endPoint x: 242, endPoint y: 187, distance: 24.3
click at [237, 210] on div "Custom Url Target specific pages by their urls" at bounding box center [233, 210] width 96 height 15
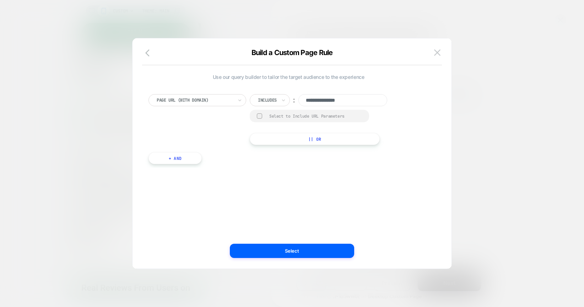
click at [342, 96] on input "**********" at bounding box center [343, 100] width 89 height 12
paste input "**********"
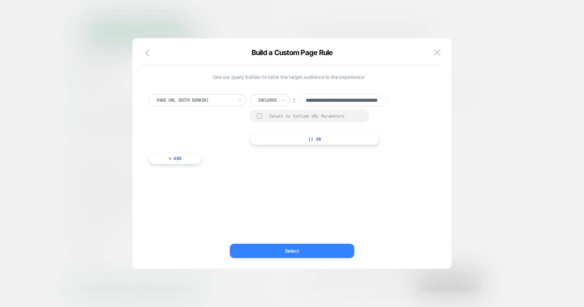
type input "**********"
click at [305, 252] on button "Select" at bounding box center [292, 251] width 124 height 14
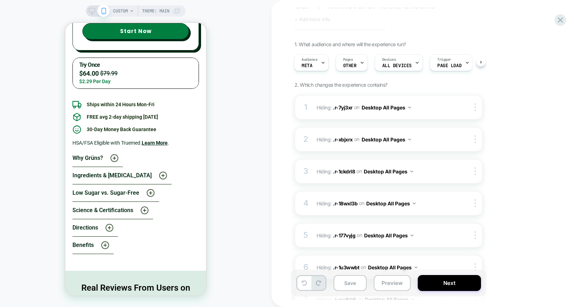
scroll to position [56, 0]
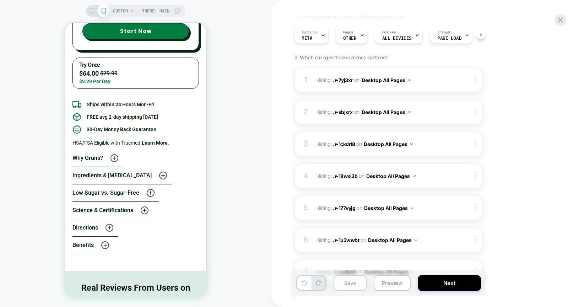
click at [364, 289] on button "Save" at bounding box center [350, 283] width 33 height 16
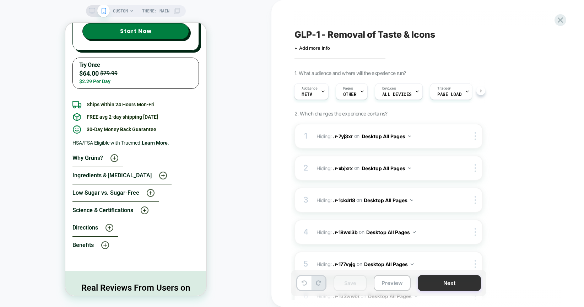
click at [440, 282] on button "Next" at bounding box center [449, 283] width 63 height 16
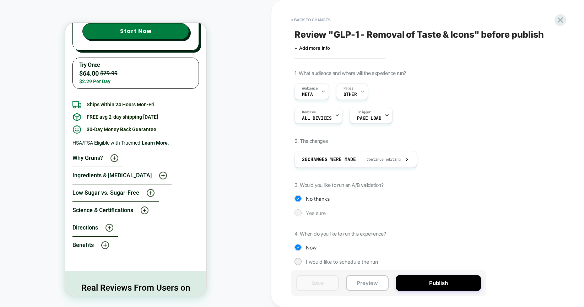
scroll to position [4, 0]
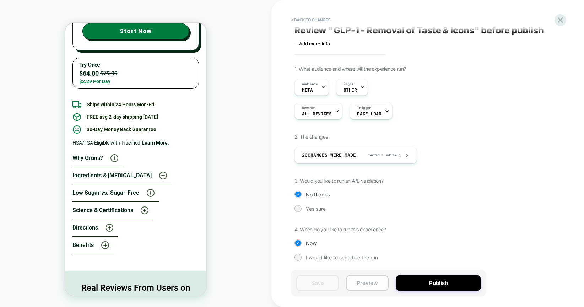
click at [364, 284] on button "Preview" at bounding box center [367, 283] width 43 height 16
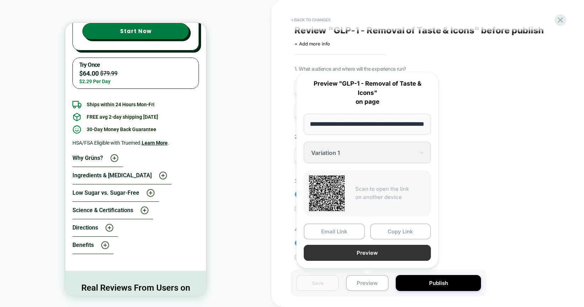
scroll to position [0, 0]
click at [361, 254] on button "Preview" at bounding box center [367, 253] width 127 height 16
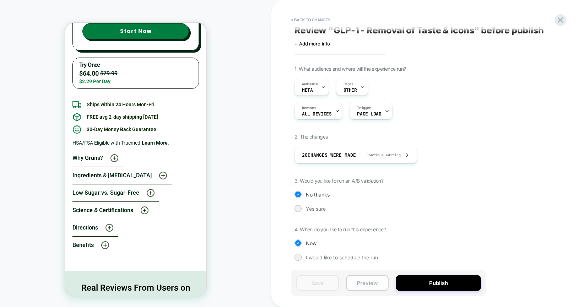
click at [359, 286] on button "Preview" at bounding box center [367, 283] width 43 height 16
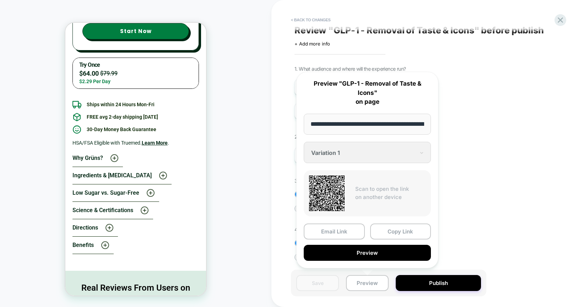
click at [466, 179] on div "1. What audience and where will the experience run? Audience Meta Pages OTHER D…" at bounding box center [425, 169] width 260 height 206
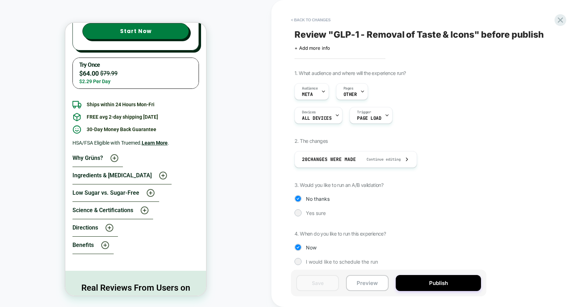
scroll to position [4, 0]
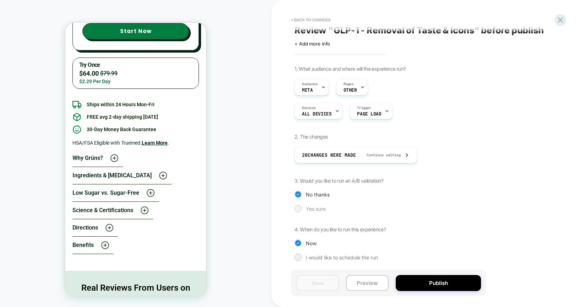
click at [302, 208] on div "Yes sure" at bounding box center [389, 208] width 188 height 7
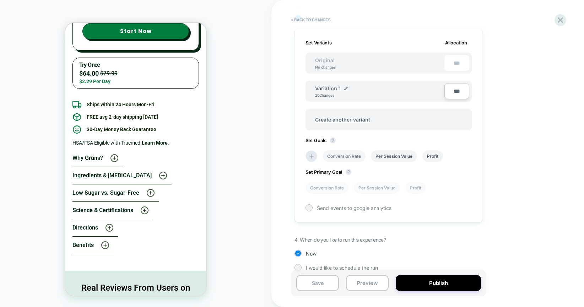
scroll to position [205, 0]
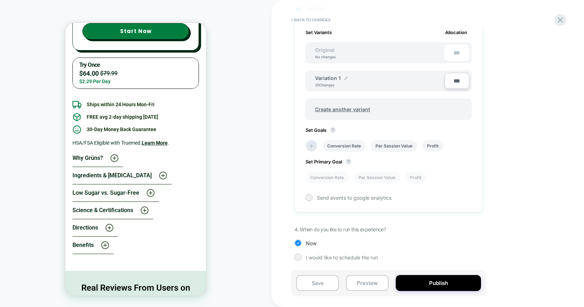
click at [346, 78] on img at bounding box center [347, 78] width 4 height 4
click at [343, 84] on input "**********" at bounding box center [341, 82] width 52 height 14
type input "********"
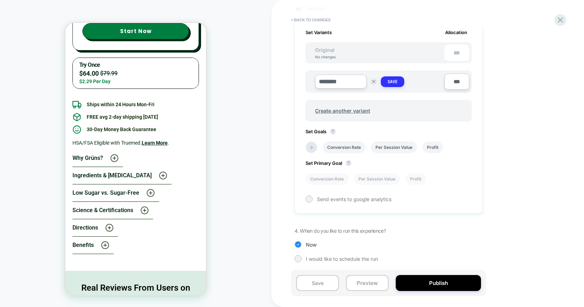
click at [399, 84] on button "Save" at bounding box center [392, 81] width 23 height 11
click at [546, 148] on div "1. What audience and where will the experience run? Audience Meta Pages OTHER D…" at bounding box center [425, 68] width 260 height 407
click at [315, 142] on li at bounding box center [312, 146] width 12 height 12
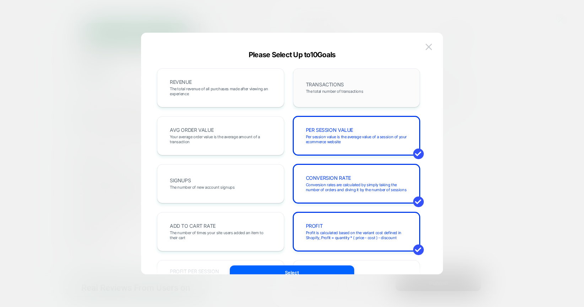
click at [347, 87] on div "TRANSACTIONS The total number of transactions" at bounding box center [357, 88] width 112 height 24
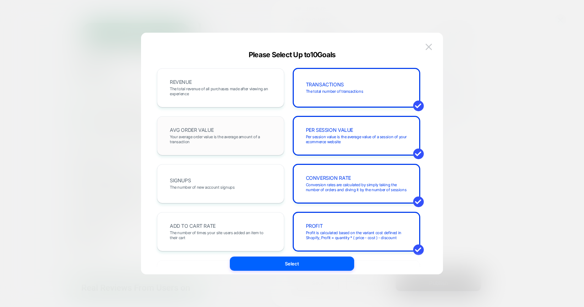
click at [226, 133] on div "AVG ORDER VALUE Your average order value is the average amount of a transaction" at bounding box center [221, 136] width 112 height 24
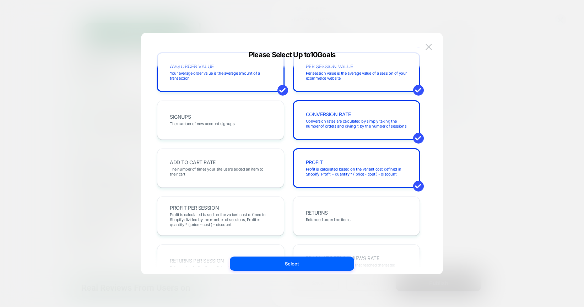
scroll to position [0, 0]
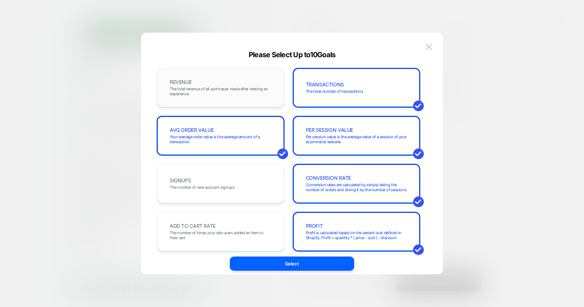
click at [213, 90] on span "The total revenue of all purchases made after viewing an experience" at bounding box center [221, 91] width 102 height 10
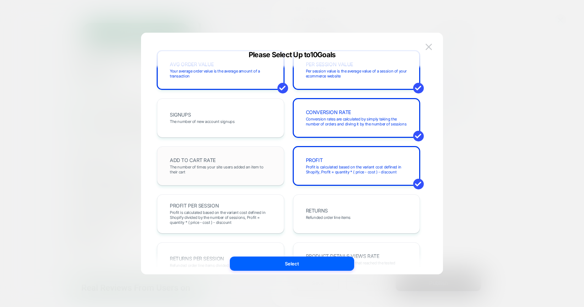
click at [225, 170] on span "The number of times your site users added an item to their cart" at bounding box center [221, 170] width 102 height 10
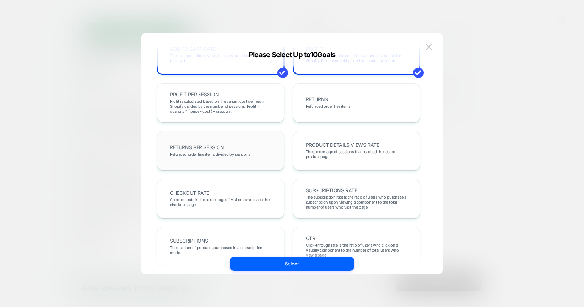
scroll to position [191, 0]
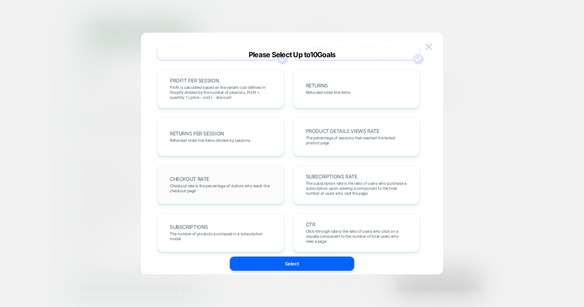
click at [235, 196] on div "CHECKOUT RATE Checkout rate is the percentage of visitors who reach the checkou…" at bounding box center [221, 185] width 112 height 24
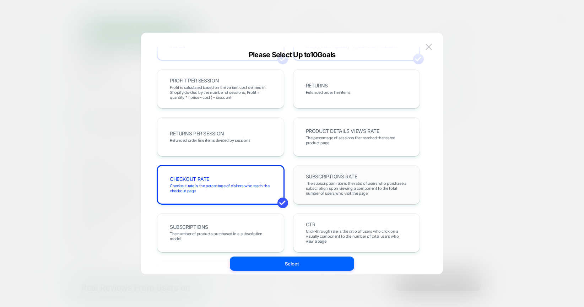
click at [325, 189] on span "The subscription rate is the ratio of users who purchase a subscription upon vi…" at bounding box center [357, 188] width 102 height 15
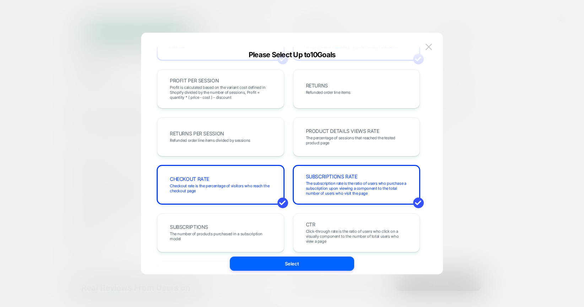
drag, startPoint x: 257, startPoint y: 230, endPoint x: 288, endPoint y: 225, distance: 31.3
click at [257, 230] on div "SUBSCRIPTIONS The number of products purchased in a subscription model" at bounding box center [221, 233] width 112 height 24
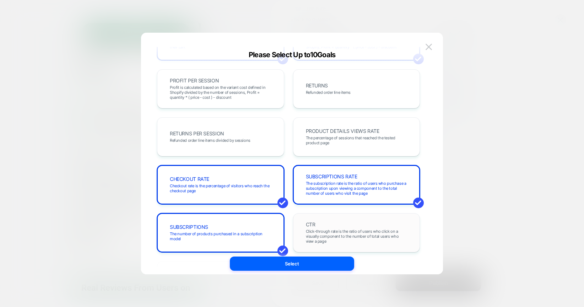
click at [312, 223] on span "CTR" at bounding box center [311, 224] width 10 height 5
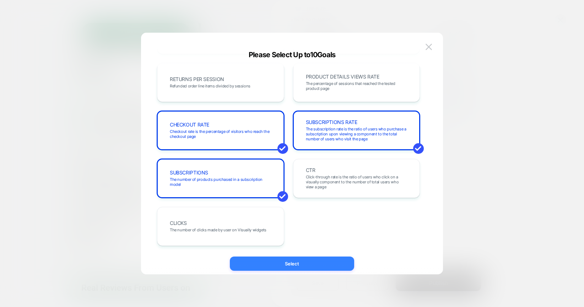
click at [288, 264] on button "Select" at bounding box center [292, 264] width 124 height 14
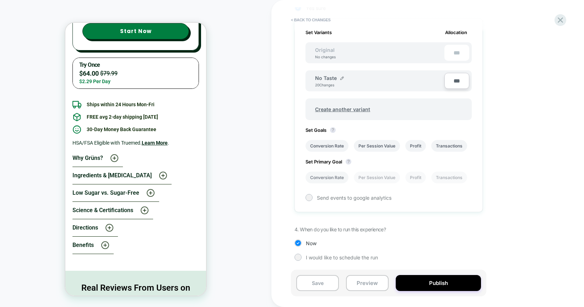
click at [333, 175] on li "Conversion Rate" at bounding box center [327, 178] width 43 height 12
click at [313, 200] on div "Send events to google analytics" at bounding box center [389, 197] width 166 height 7
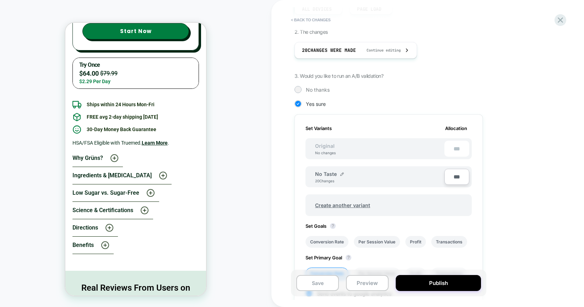
scroll to position [0, 0]
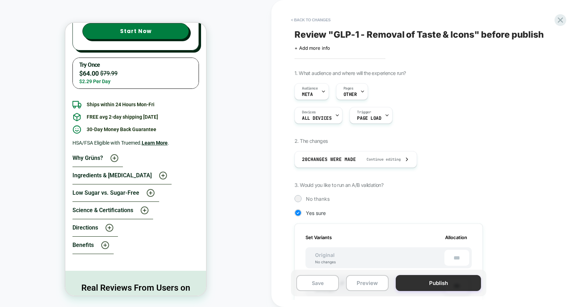
click at [427, 281] on button "Publish" at bounding box center [438, 283] width 85 height 16
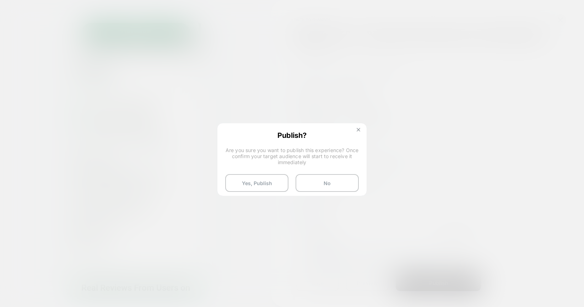
click at [360, 129] on img at bounding box center [359, 130] width 4 height 4
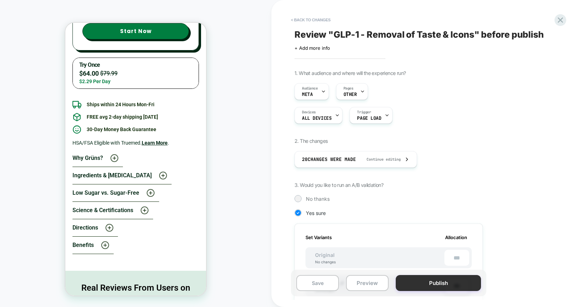
click at [417, 285] on button "Publish" at bounding box center [438, 283] width 85 height 16
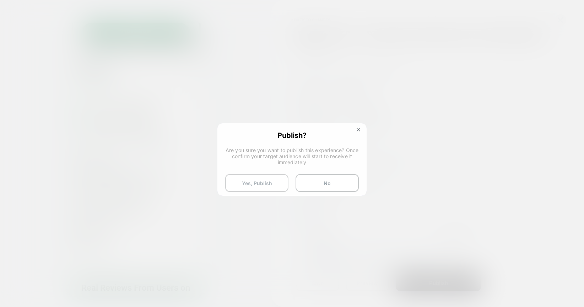
click at [256, 188] on button "Yes, Publish" at bounding box center [256, 183] width 63 height 18
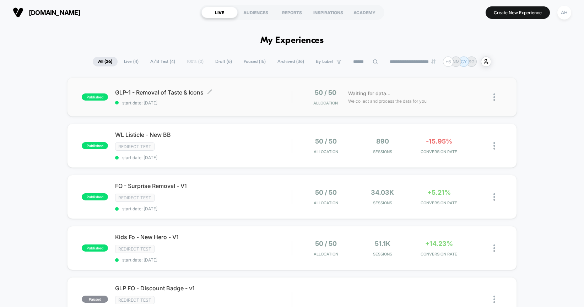
click at [266, 97] on div "GLP-1 - Removal of Taste & Icons Click to edit experience details Click to edit…" at bounding box center [203, 97] width 177 height 17
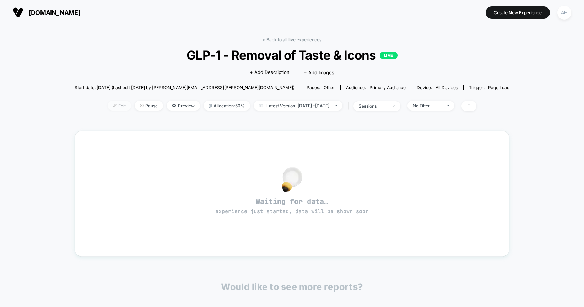
click at [112, 106] on span "Edit" at bounding box center [119, 106] width 23 height 10
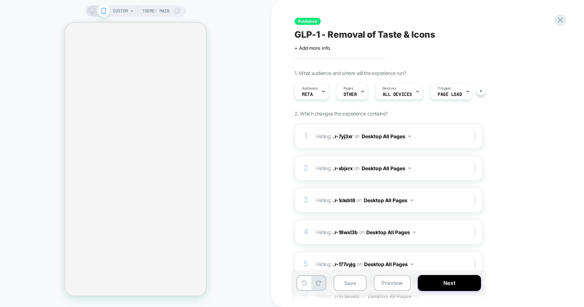
scroll to position [0, 0]
click at [356, 91] on div "Pages OTHER" at bounding box center [350, 92] width 28 height 16
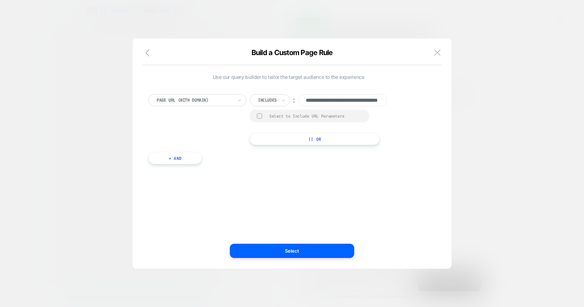
scroll to position [0, 0]
click at [389, 55] on div "Build a Custom Page Rule" at bounding box center [292, 56] width 319 height 17
click at [434, 54] on img at bounding box center [437, 52] width 6 height 6
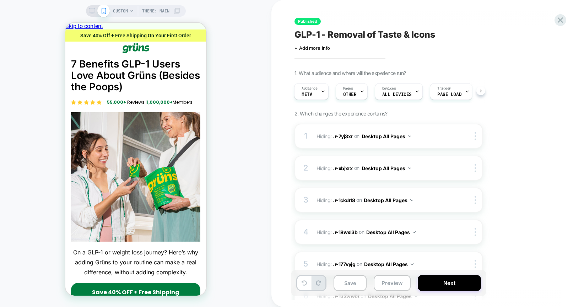
scroll to position [2233, 0]
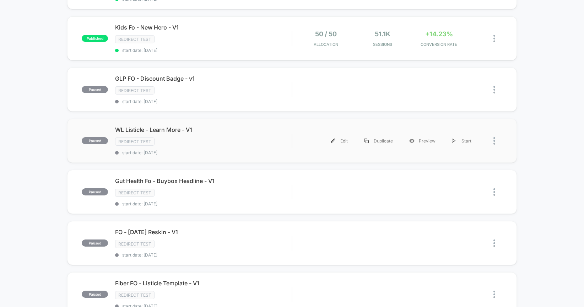
scroll to position [214, 0]
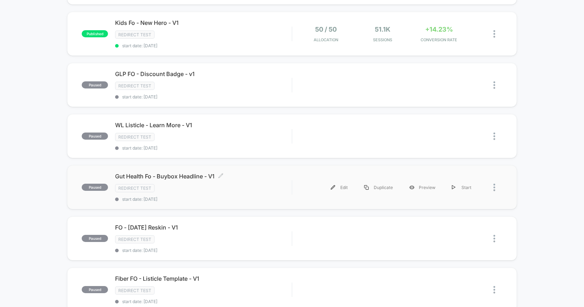
click at [239, 192] on div "Redirect Test" at bounding box center [203, 188] width 177 height 8
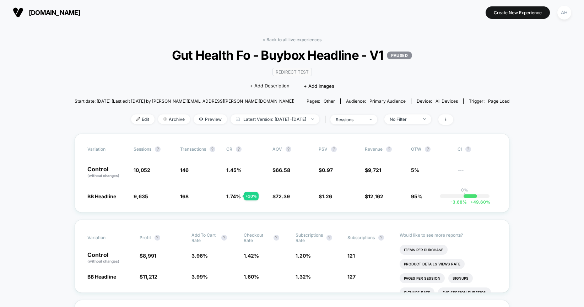
click at [197, 120] on span "Preview" at bounding box center [210, 119] width 33 height 10
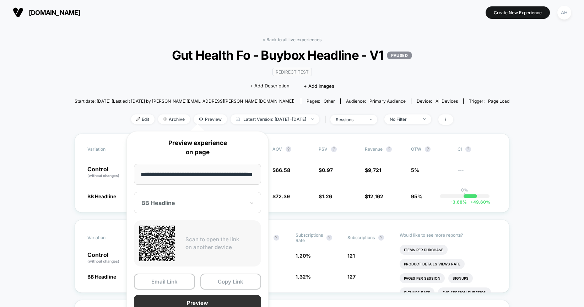
click at [199, 300] on button "Preview" at bounding box center [197, 303] width 127 height 16
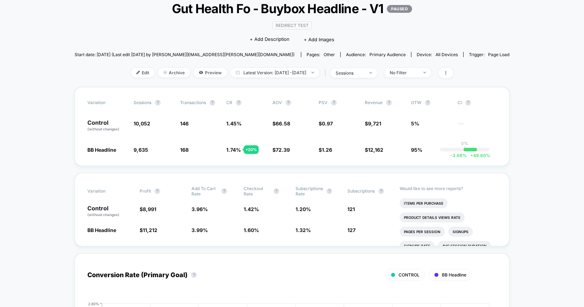
scroll to position [51, 0]
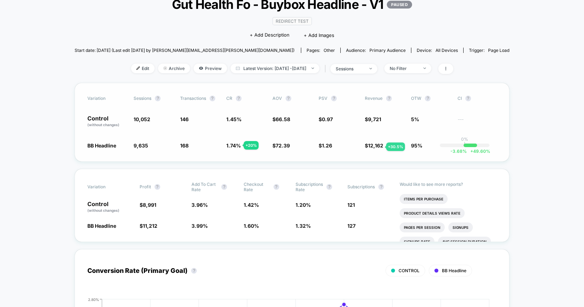
click at [378, 147] on span "12,162" at bounding box center [375, 146] width 15 height 6
click at [370, 145] on span "12,162" at bounding box center [375, 146] width 15 height 6
click at [375, 145] on span "12,162" at bounding box center [375, 146] width 15 height 6
